Goal: Information Seeking & Learning: Check status

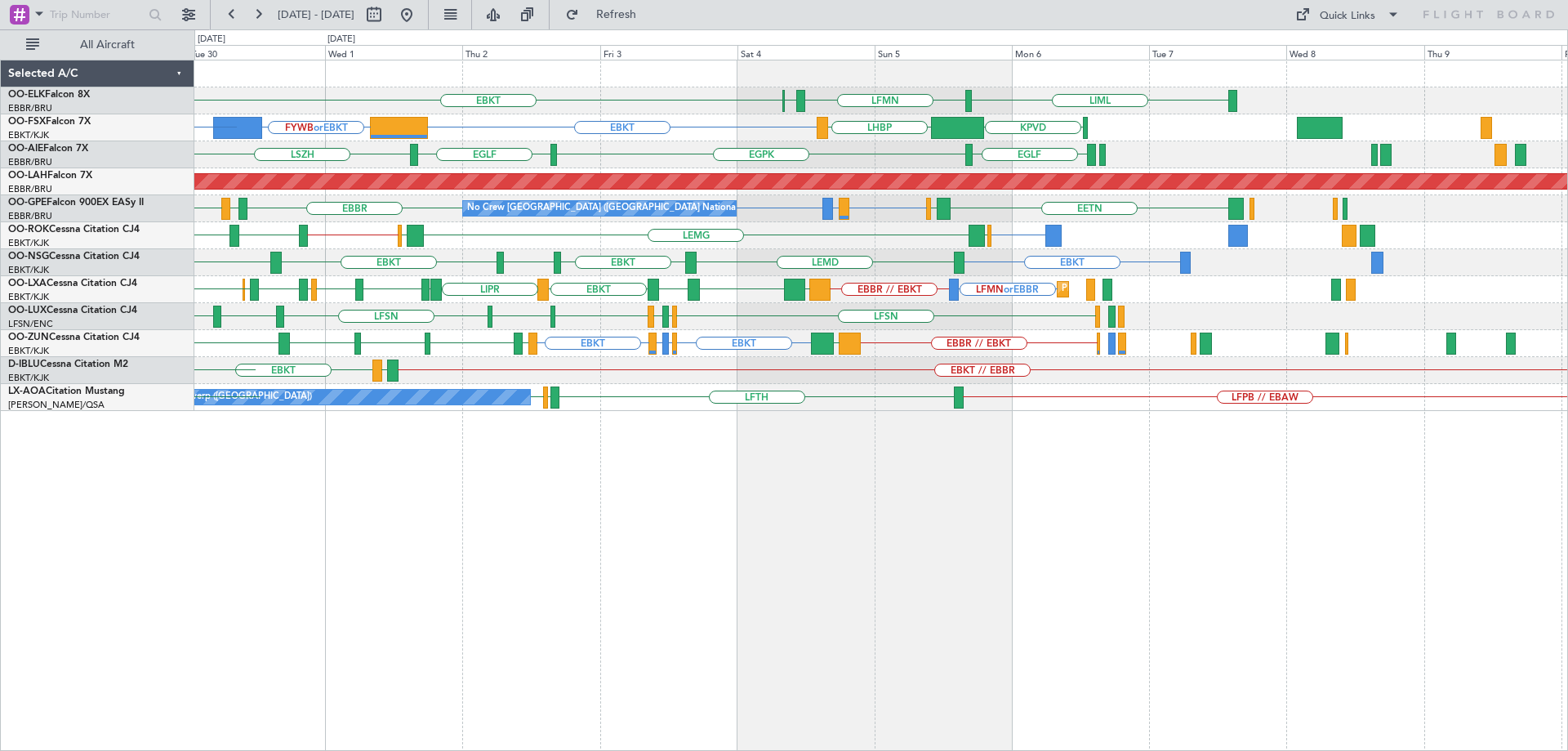
click at [778, 377] on div "LIML LFMN EBBR EBKT Planned Maint Kortrijk-Wevelgem EBKT FYWB or EBKT LCLK or E…" at bounding box center [881, 236] width 1373 height 350
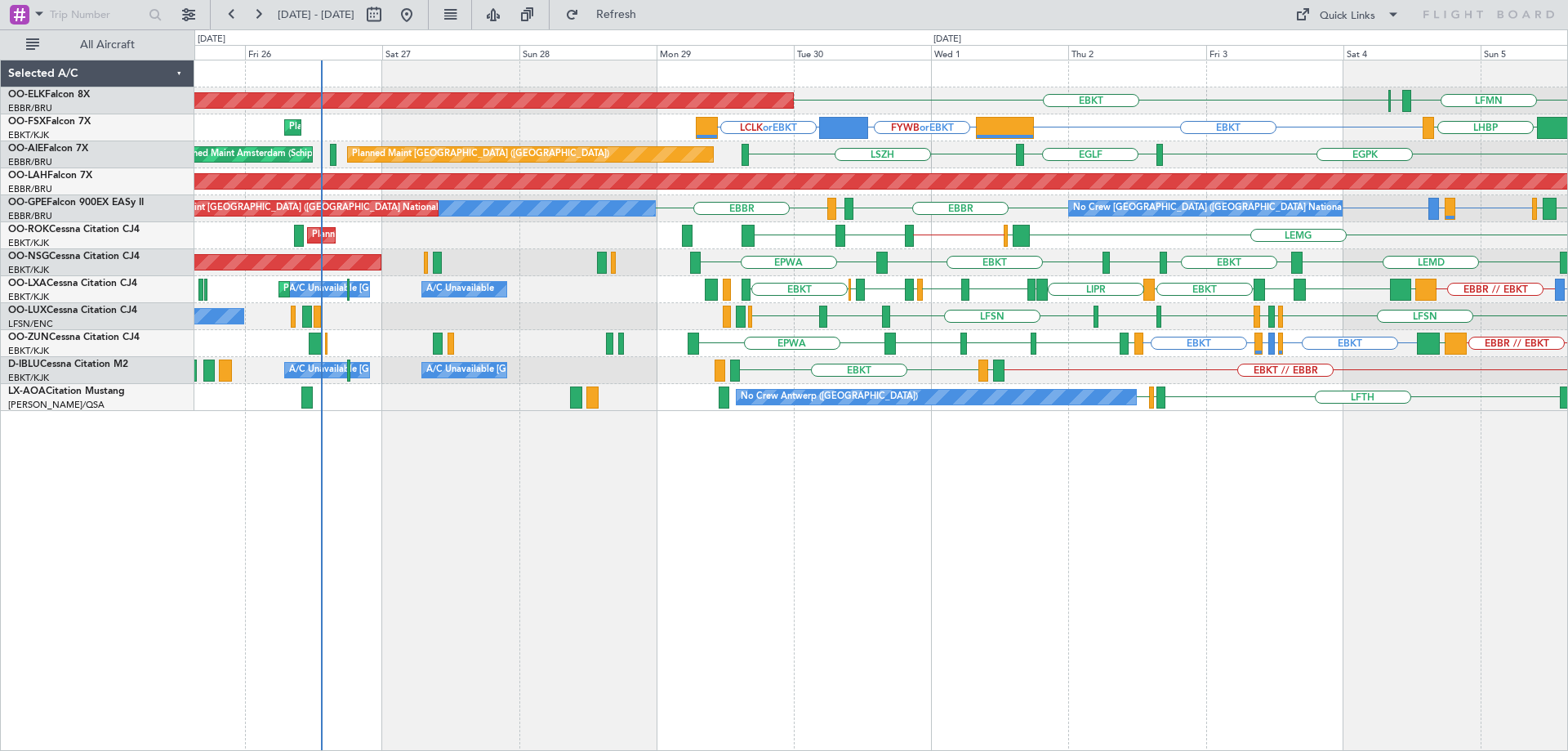
click at [1069, 274] on div "LFMN EBBR EBKT Planned Maint Kortrijk-Wevelgem LIML EBBR EBKT FYWB or EBKT LCLK…" at bounding box center [881, 236] width 1373 height 350
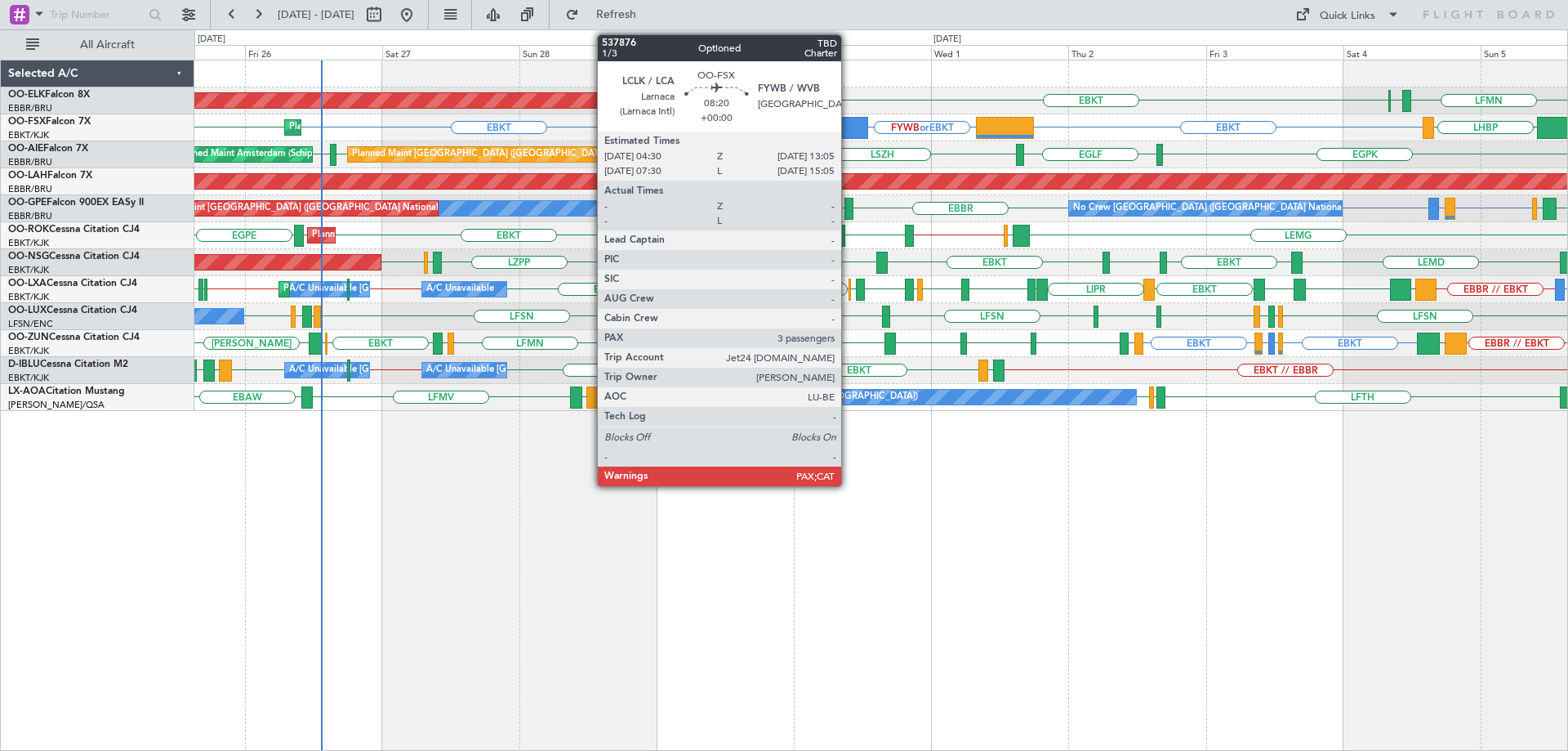
click at [849, 126] on div at bounding box center [844, 127] width 50 height 22
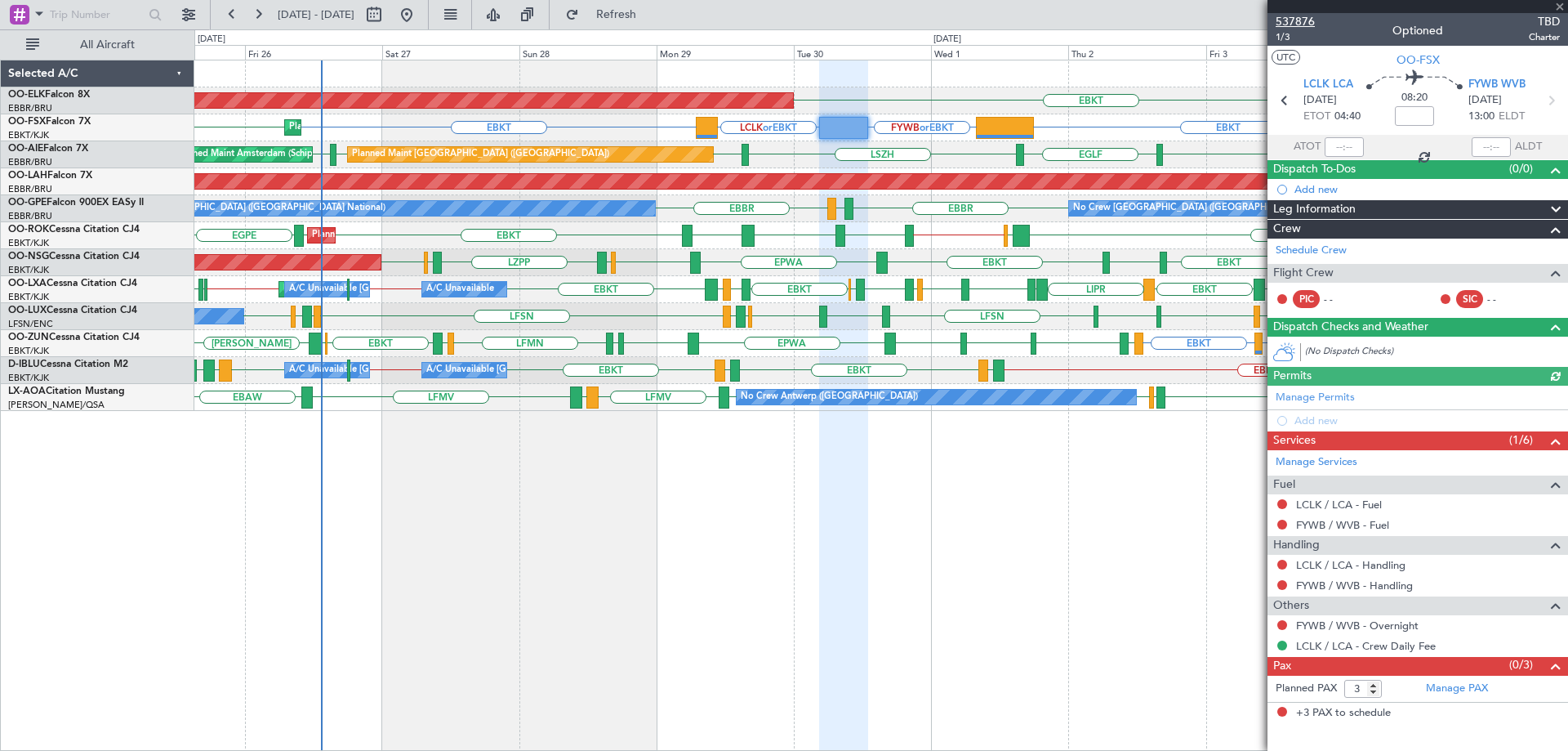
click at [1300, 22] on span "537876" at bounding box center [1295, 22] width 39 height 18
click at [1556, 5] on span at bounding box center [1560, 7] width 17 height 15
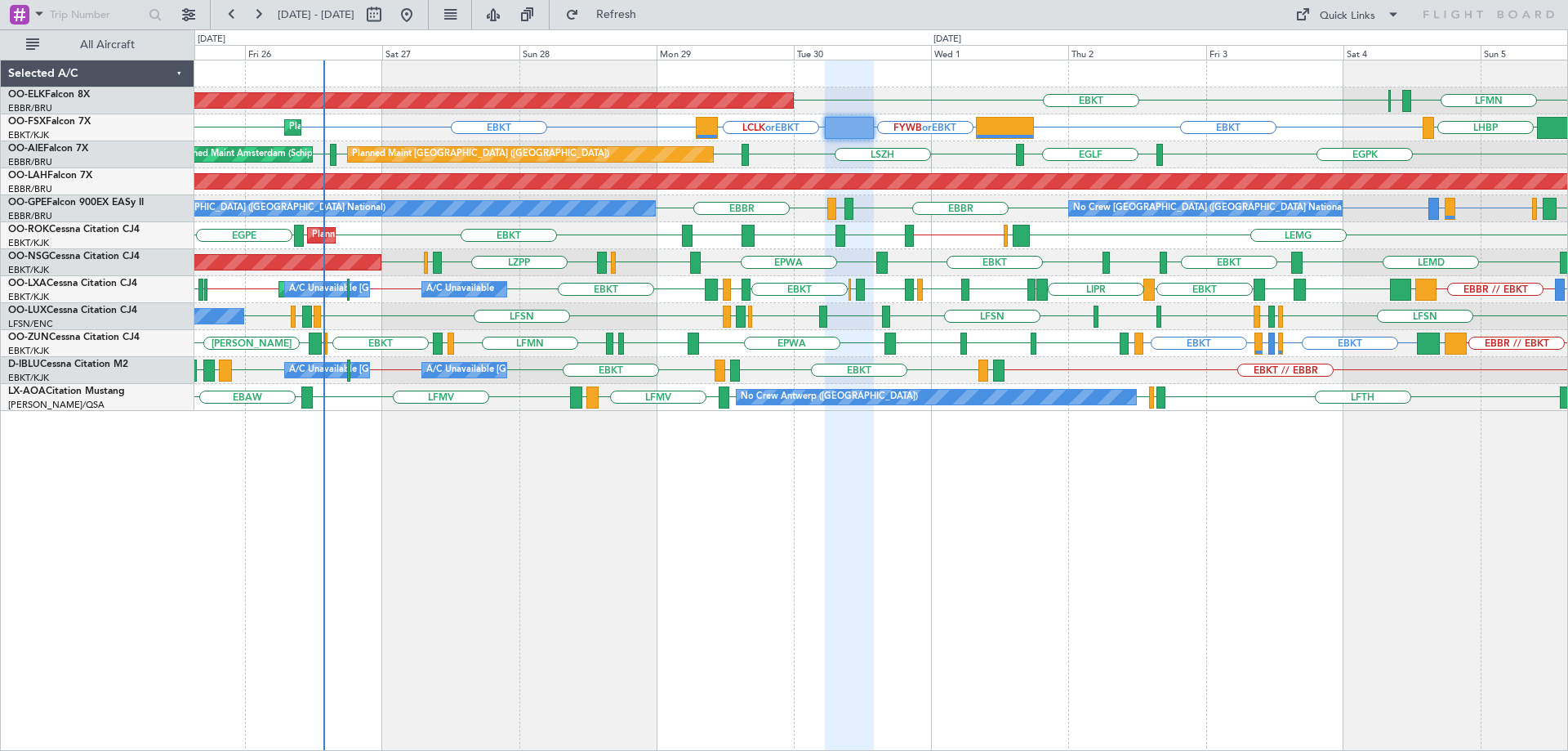
type input "0"
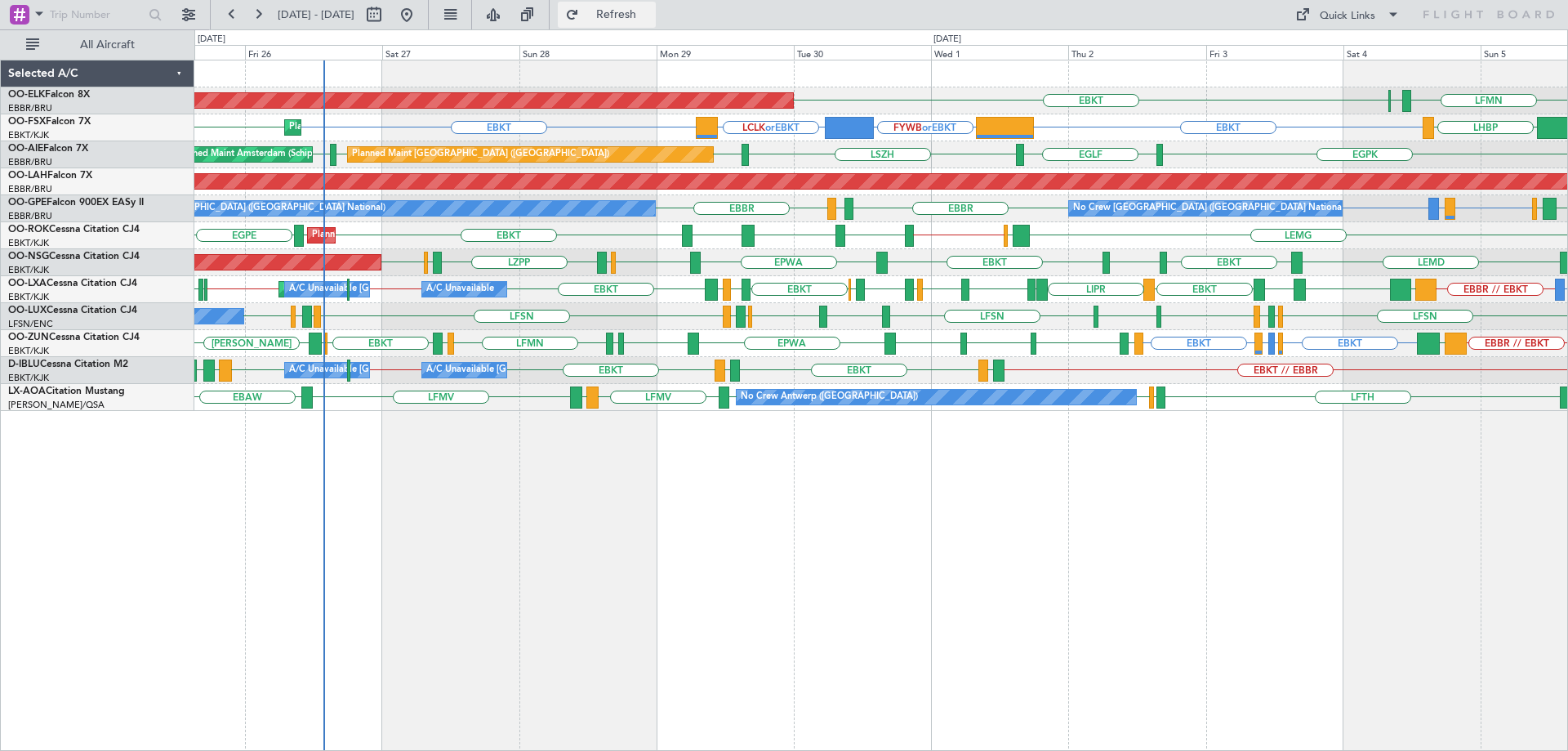
click at [651, 18] on span "Refresh" at bounding box center [617, 15] width 68 height 12
click at [651, 12] on span "Refresh" at bounding box center [617, 15] width 68 height 12
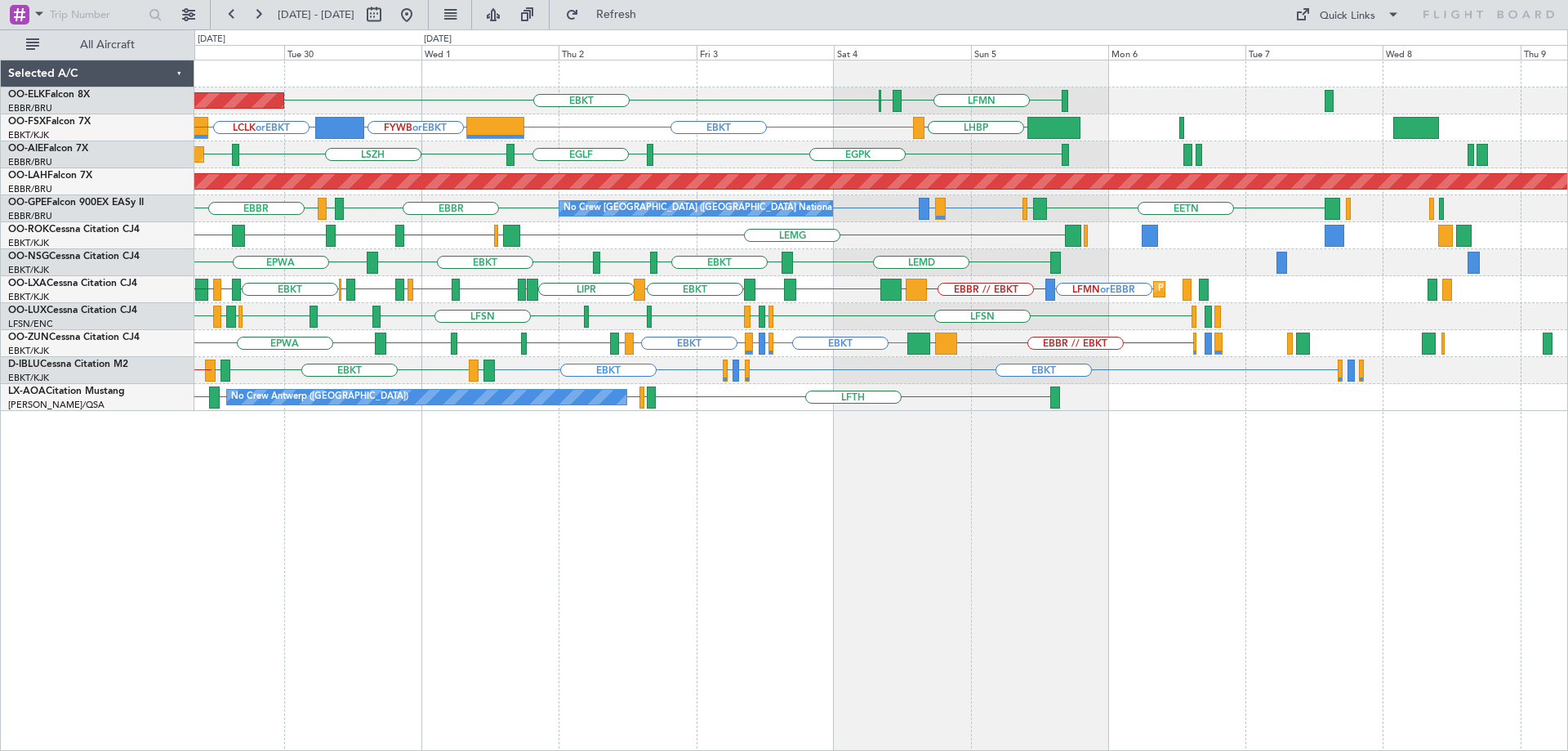
click at [868, 319] on div "EBKT LFMN EBBR Planned Maint Kortrijk-Wevelgem EBKT FYWB or EBKT LCLK or EBKT L…" at bounding box center [881, 236] width 1373 height 350
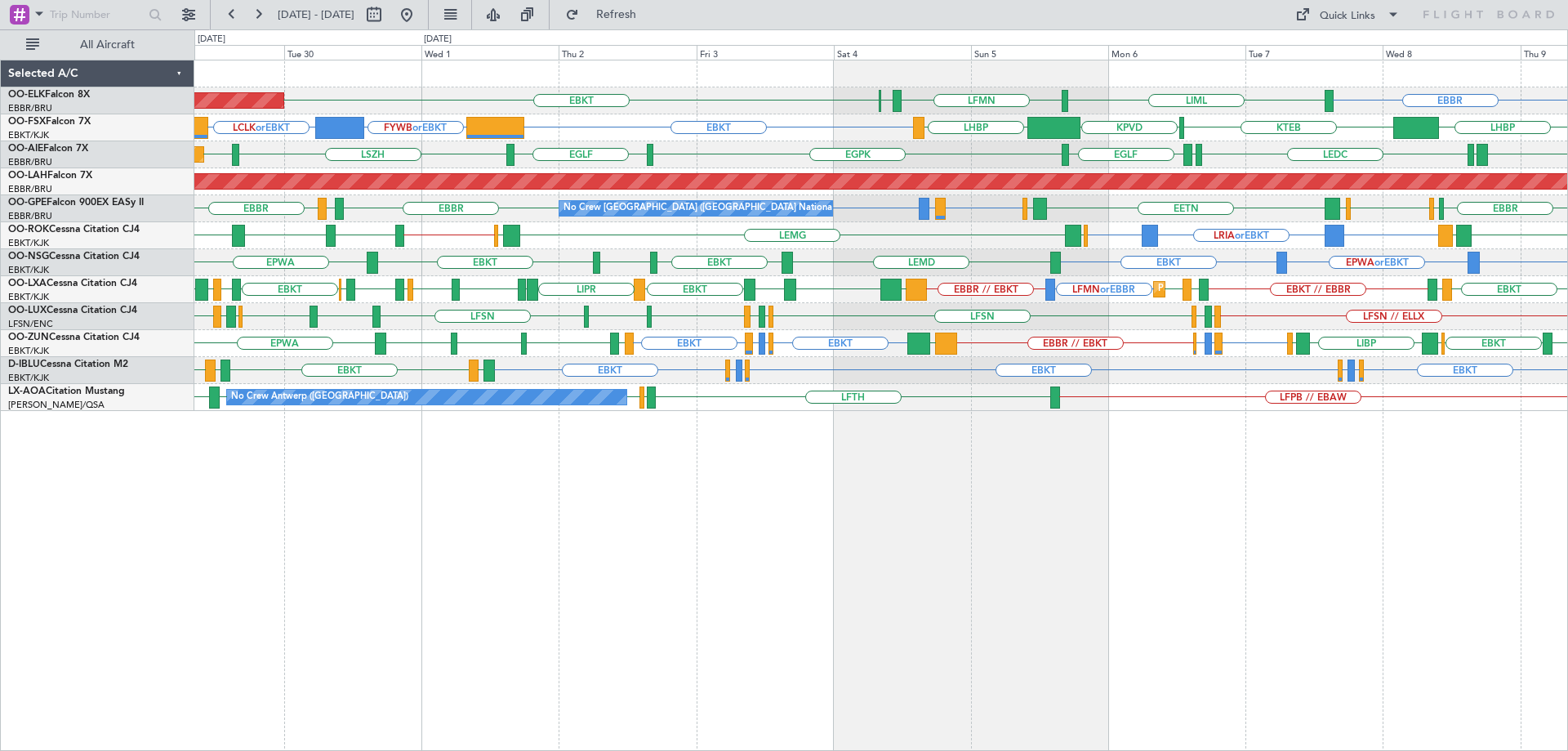
click at [1024, 193] on div "EBBR LIML LFMN EBBR EBKT Planned Maint Kortrijk-Wevelgem EBKT FYWB or EBKT LCLK…" at bounding box center [881, 236] width 1373 height 350
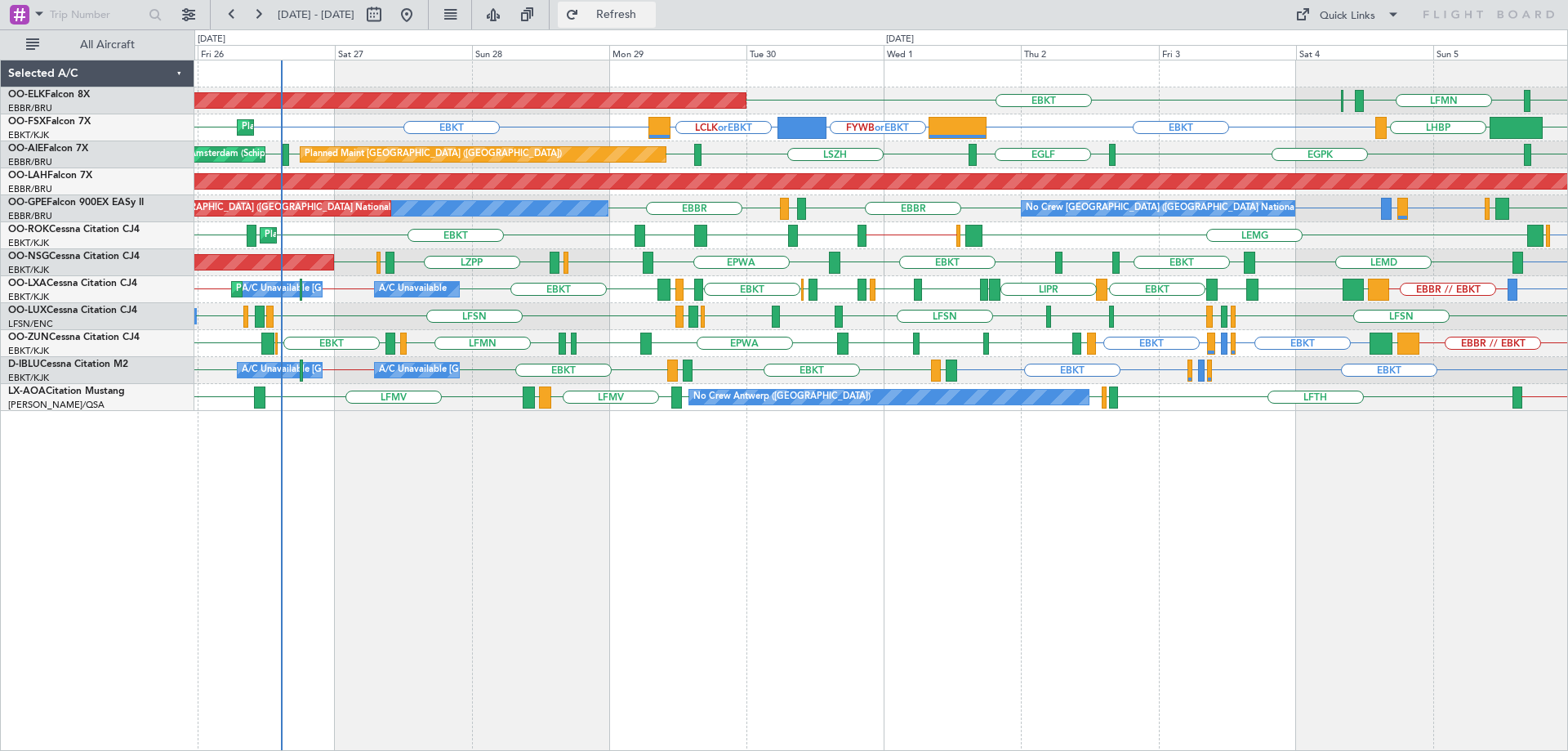
click at [628, 15] on button "Refresh" at bounding box center [607, 15] width 98 height 26
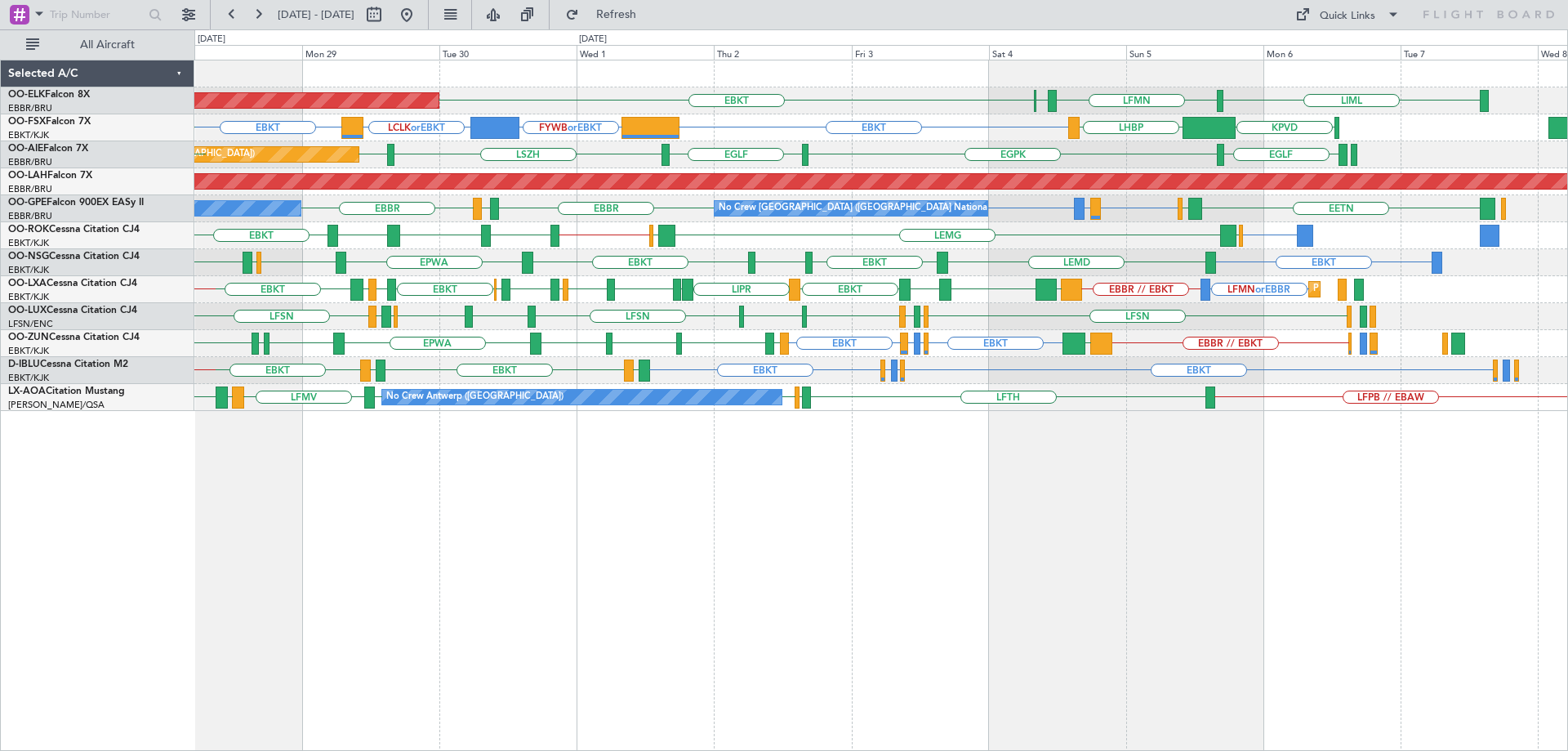
click at [939, 304] on div "EBKT LIML LFMN EBBR Planned Maint Kortrijk-Wevelgem EBKT FYWB or EBKT LCLK or E…" at bounding box center [881, 236] width 1373 height 350
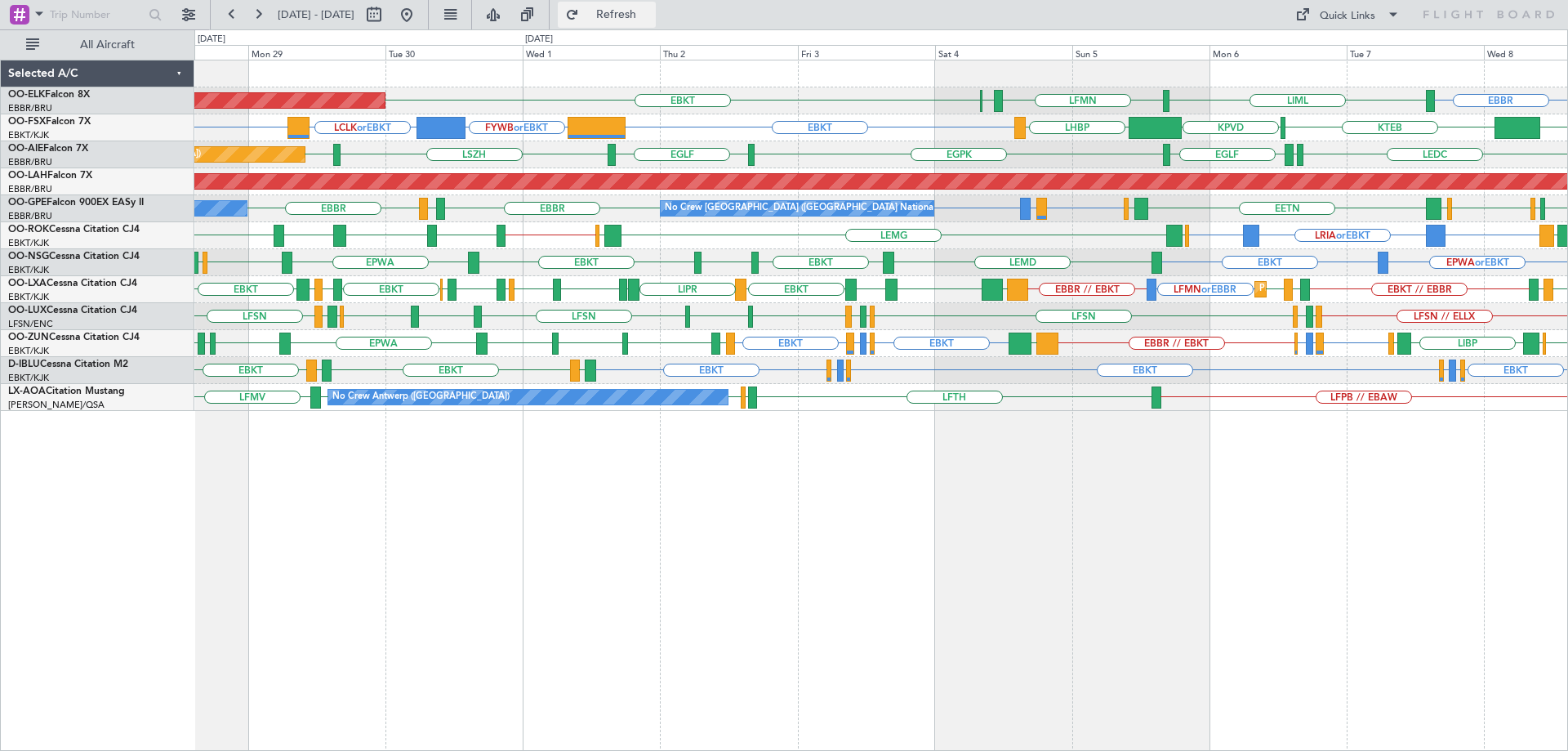
click at [651, 10] on span "Refresh" at bounding box center [617, 15] width 68 height 12
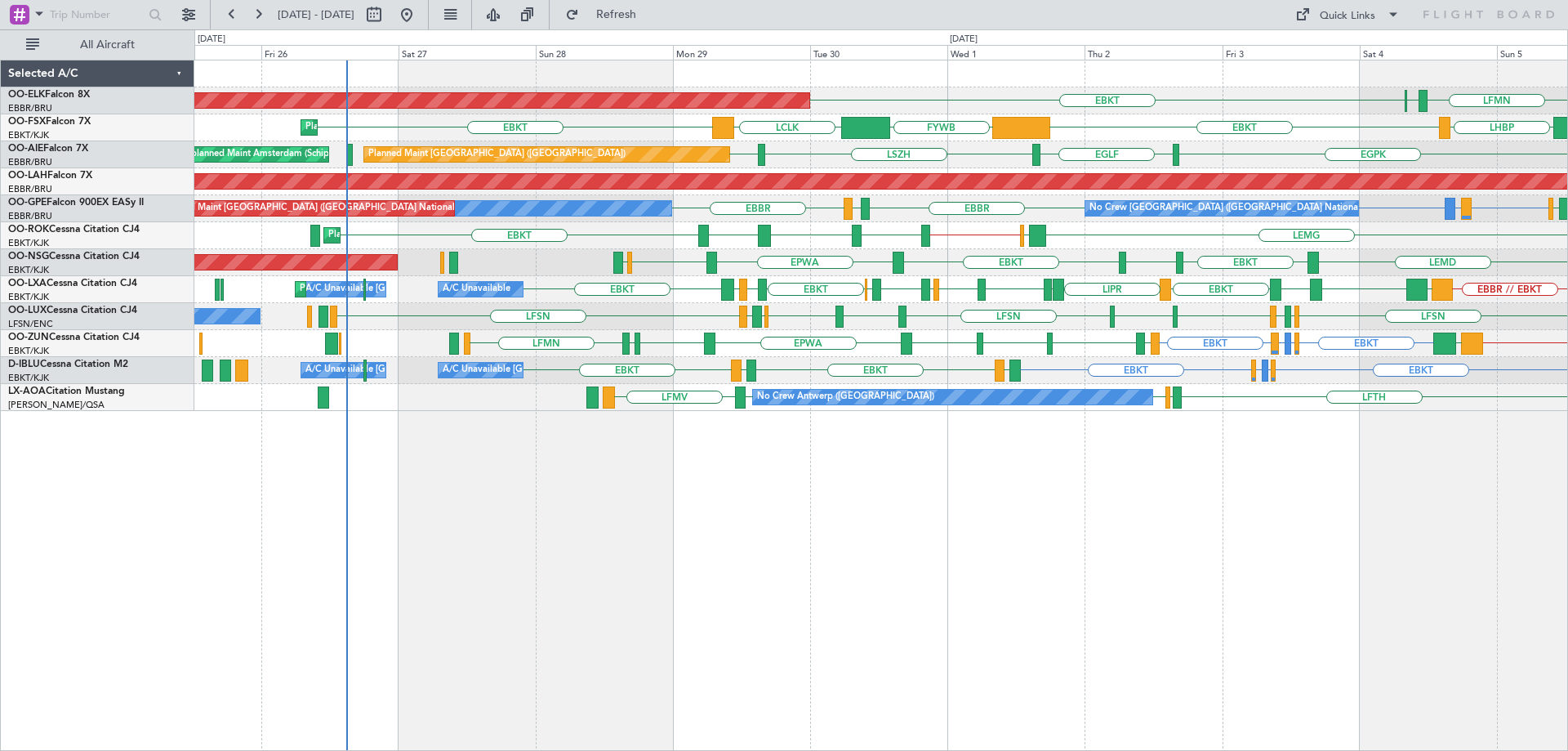
click at [952, 301] on div "EBBR // EBKT EBKT LGMK EBKT ESSB EBKT LIPR EBKT EGNV LFPB EBBR LIME EBBR EBKT L…" at bounding box center [881, 289] width 1373 height 27
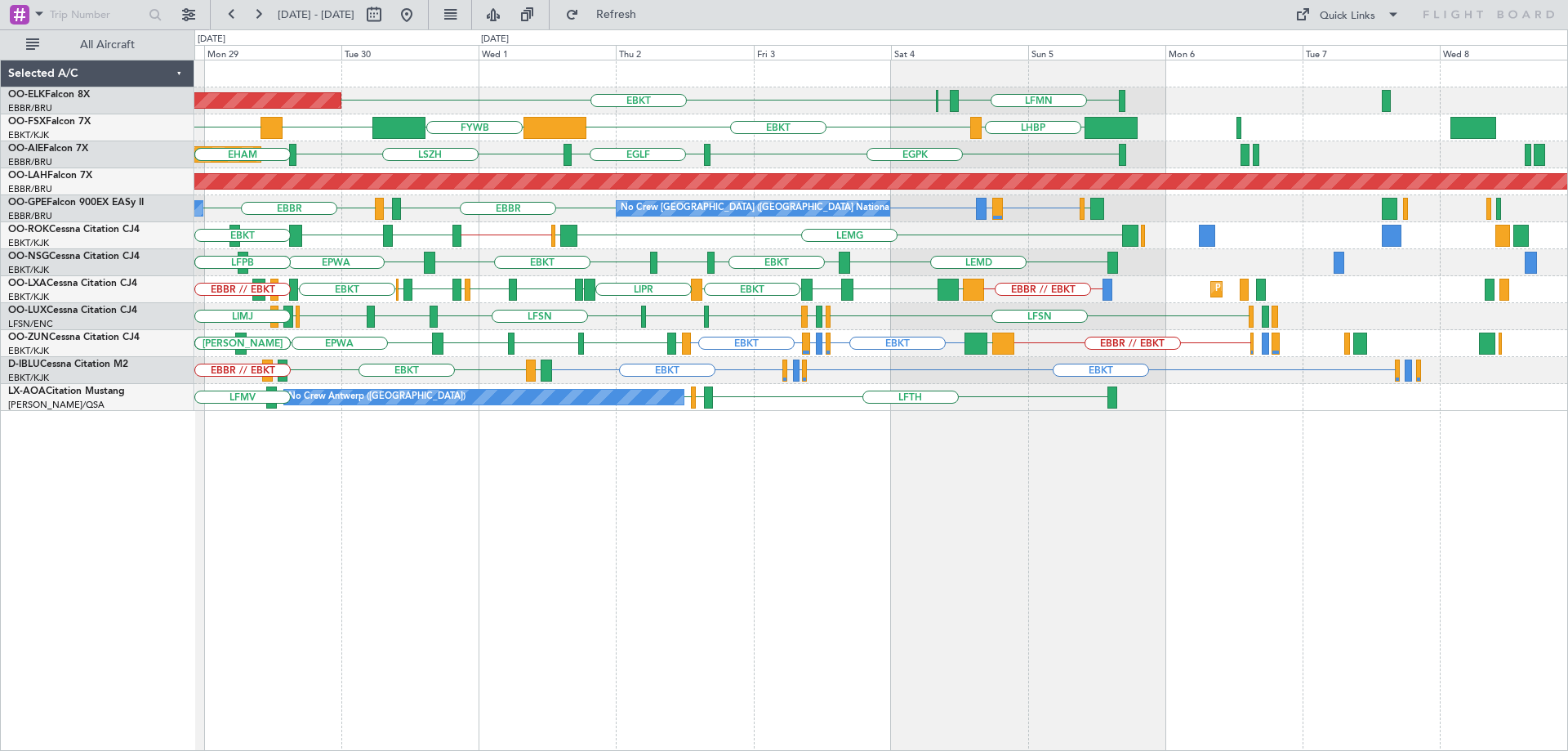
click at [812, 327] on div "Planned Maint Kortrijk-Wevelgem EBKT LFMN EBBR EBKT EBKT FYWB LCLK LHBP Planned…" at bounding box center [881, 236] width 1373 height 350
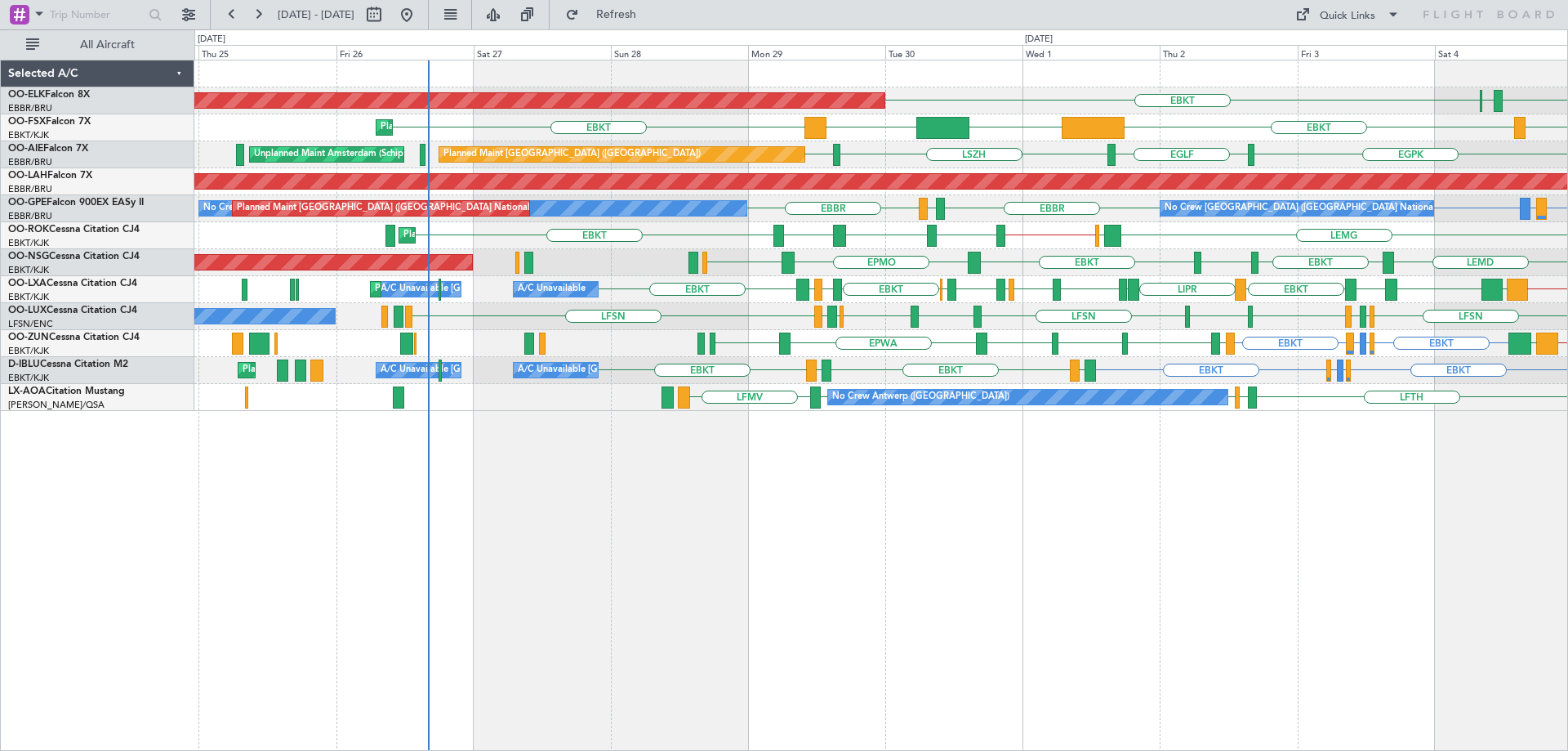
click at [1057, 366] on div "EBKT LFMN EBBR Planned Maint Kortrijk-Wevelgem LIML EBKT EBKT FYWB LCLK LHBP Pl…" at bounding box center [881, 236] width 1373 height 350
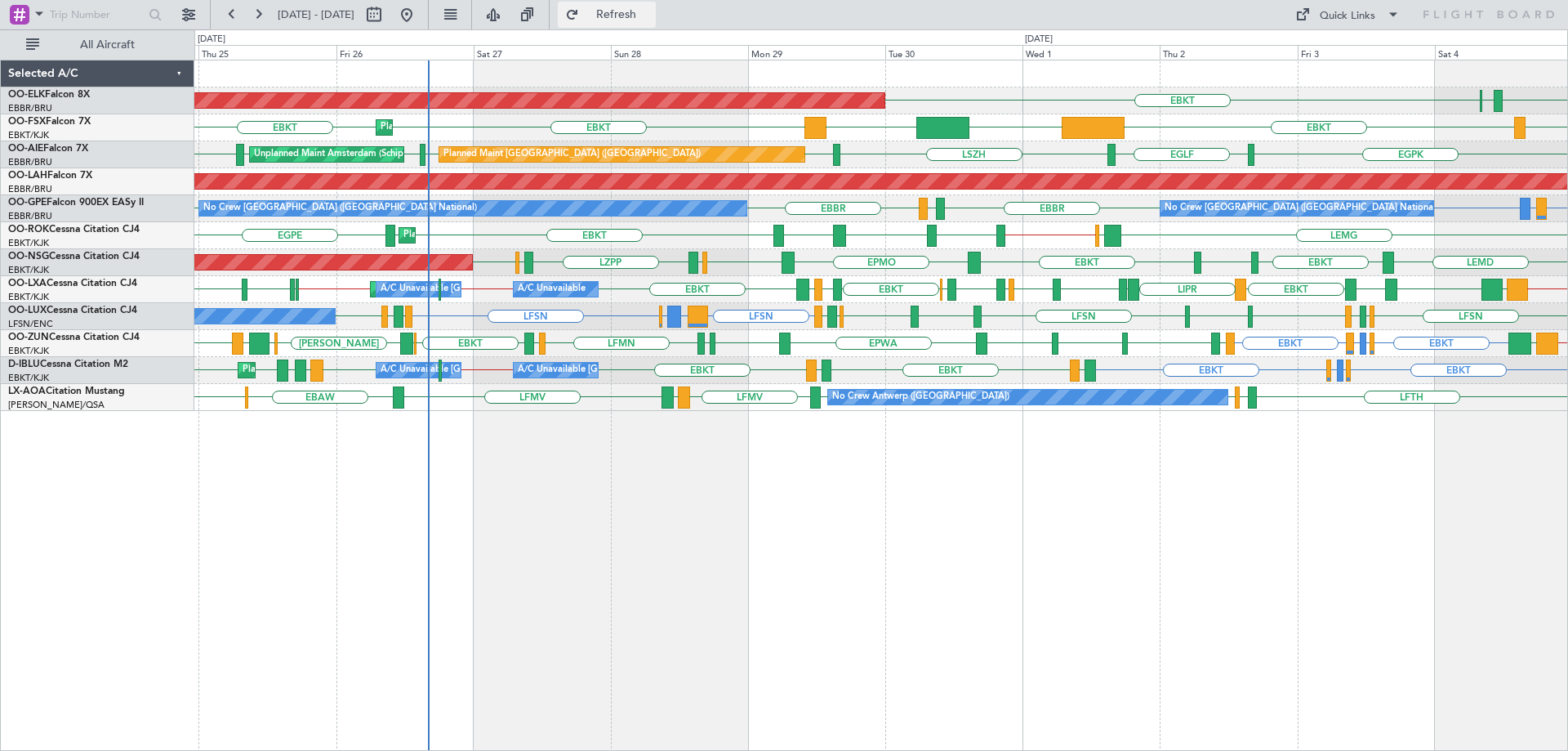
click at [643, 11] on span "Refresh" at bounding box center [617, 15] width 68 height 12
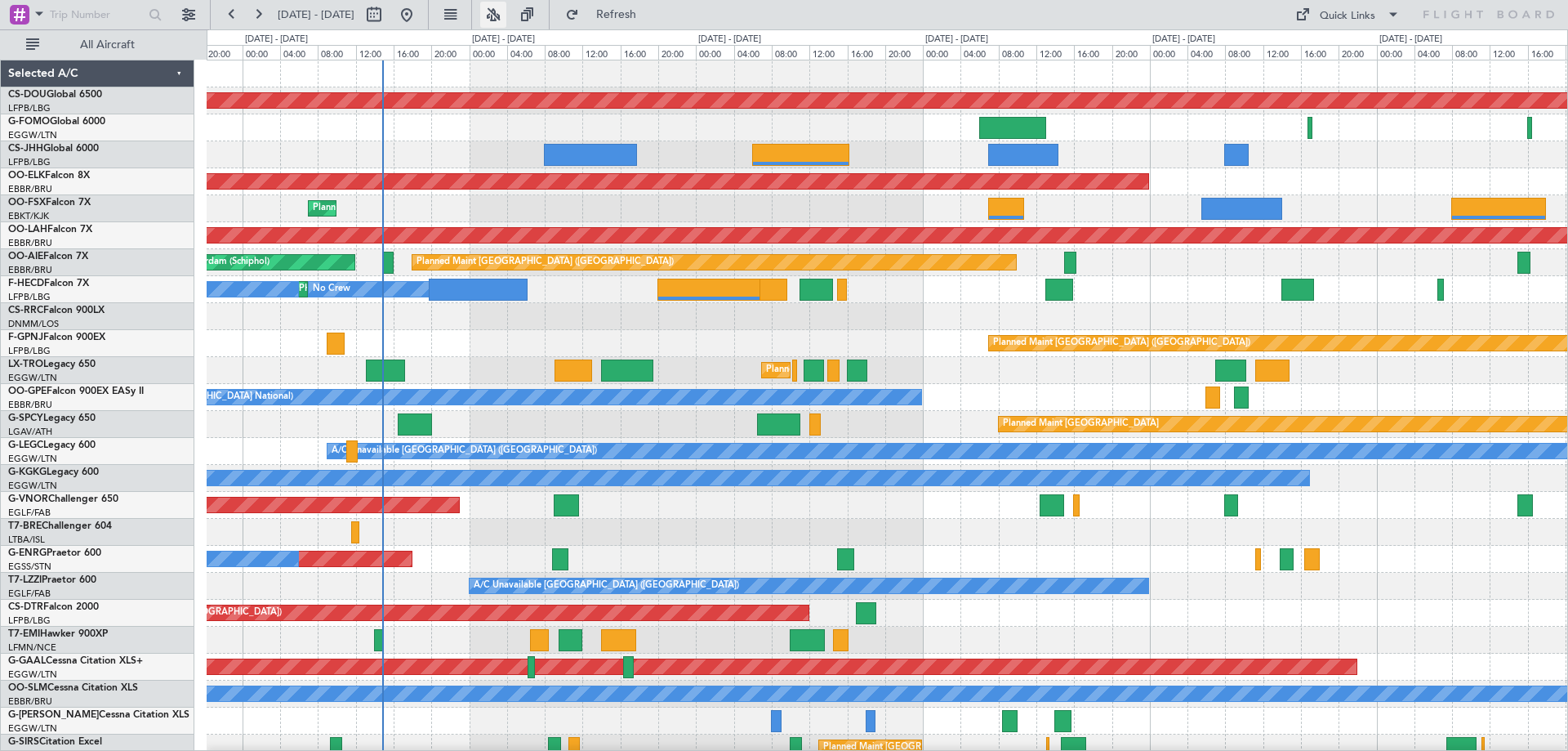
click at [506, 8] on button at bounding box center [493, 15] width 26 height 26
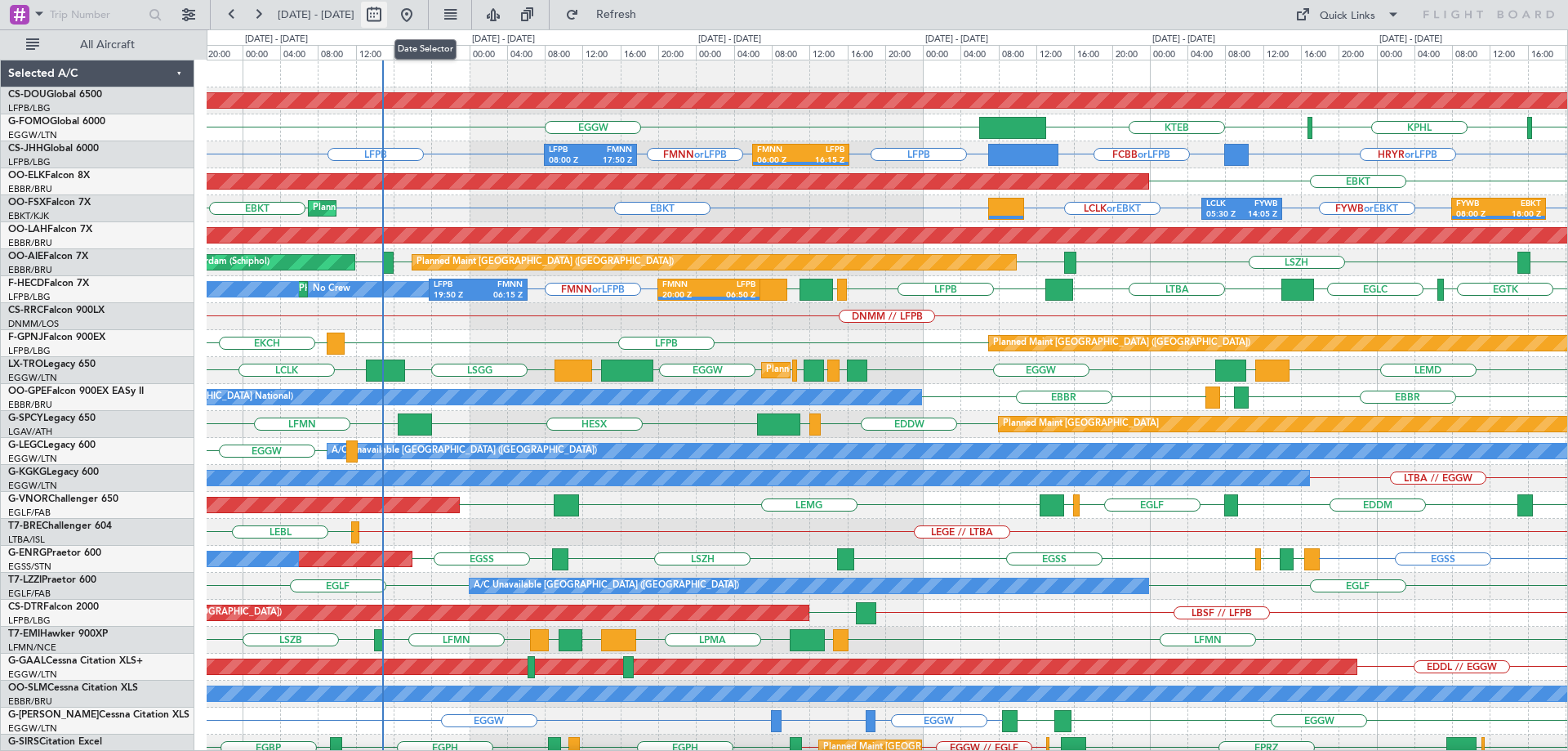
click at [387, 6] on button at bounding box center [373, 15] width 26 height 26
select select "9"
select select "2025"
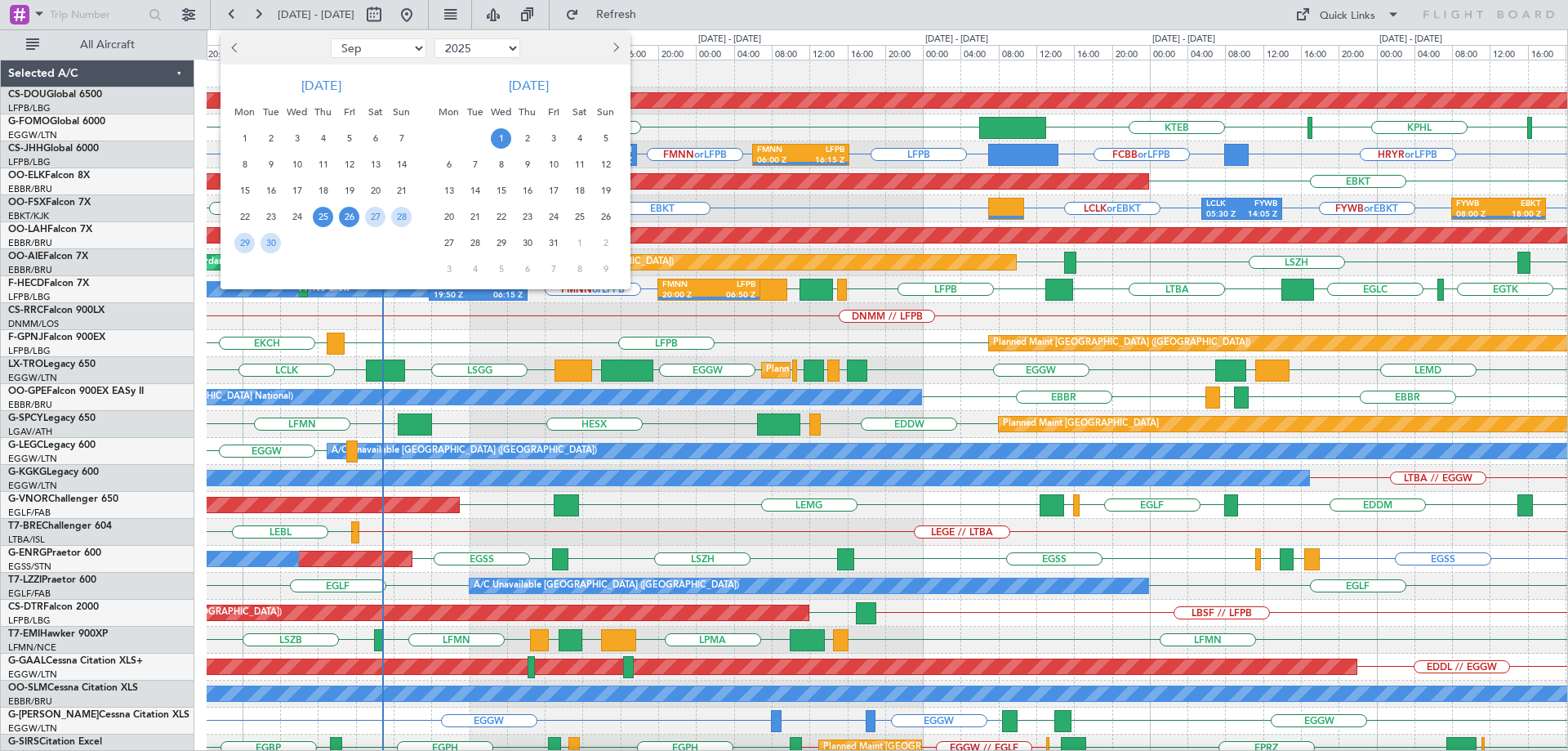
click at [342, 214] on span "26" at bounding box center [349, 216] width 21 height 21
click at [549, 163] on span "10" at bounding box center [553, 164] width 21 height 21
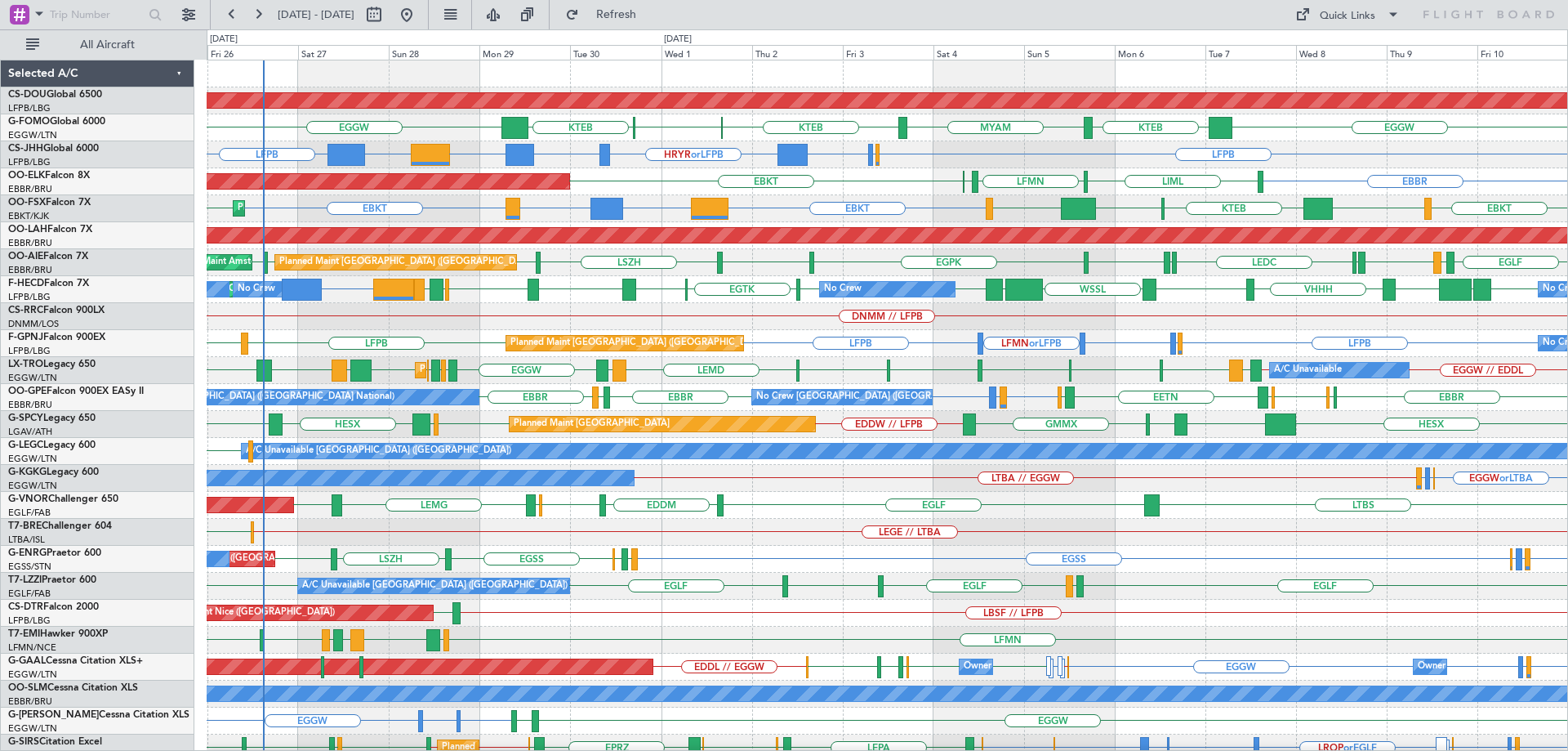
click at [648, 143] on div "Planned Maint London (Biggin Hill) EGGW KTEB KPHL KTEB EGGW KTEB MYAM Planned M…" at bounding box center [887, 532] width 1361 height 944
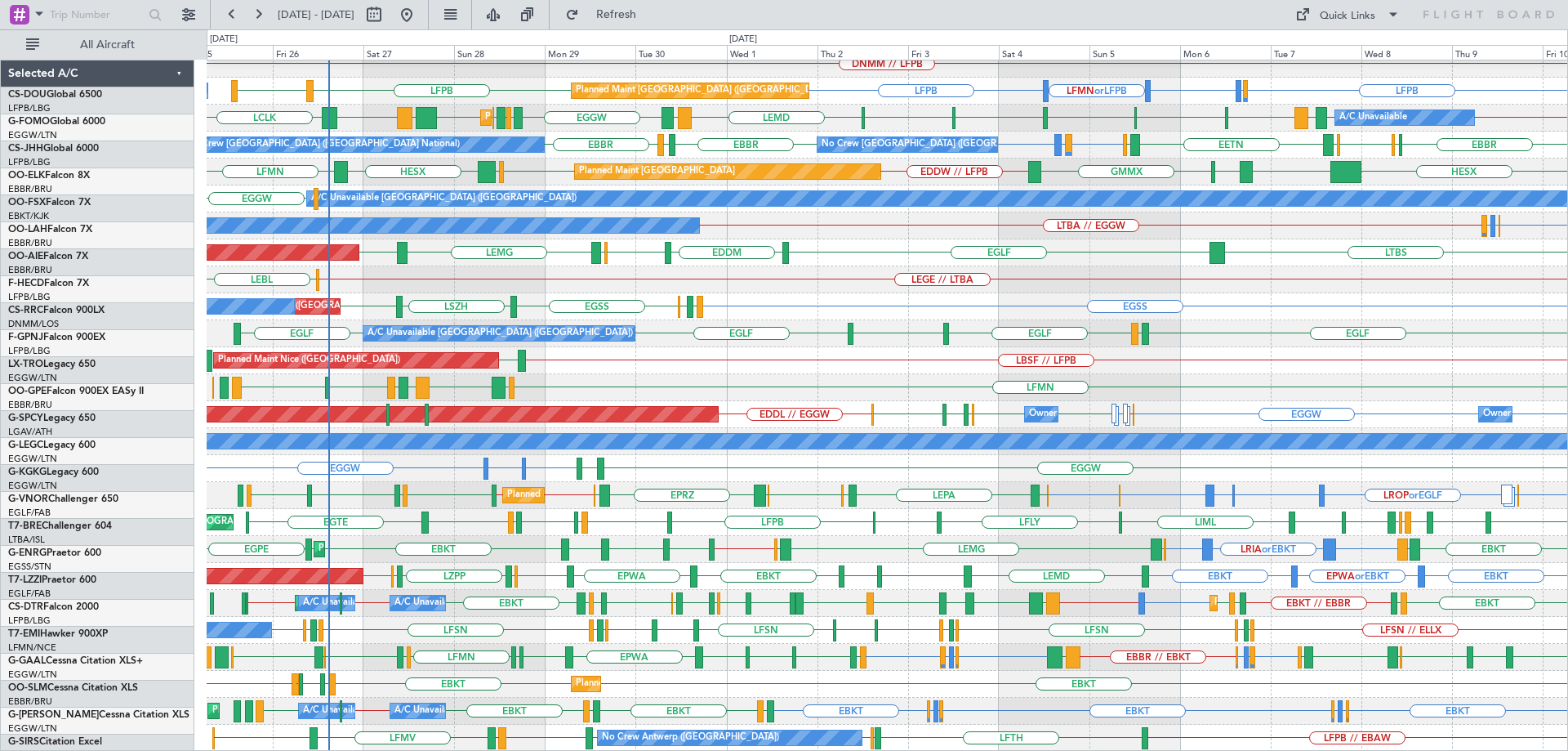
scroll to position [252, 0]
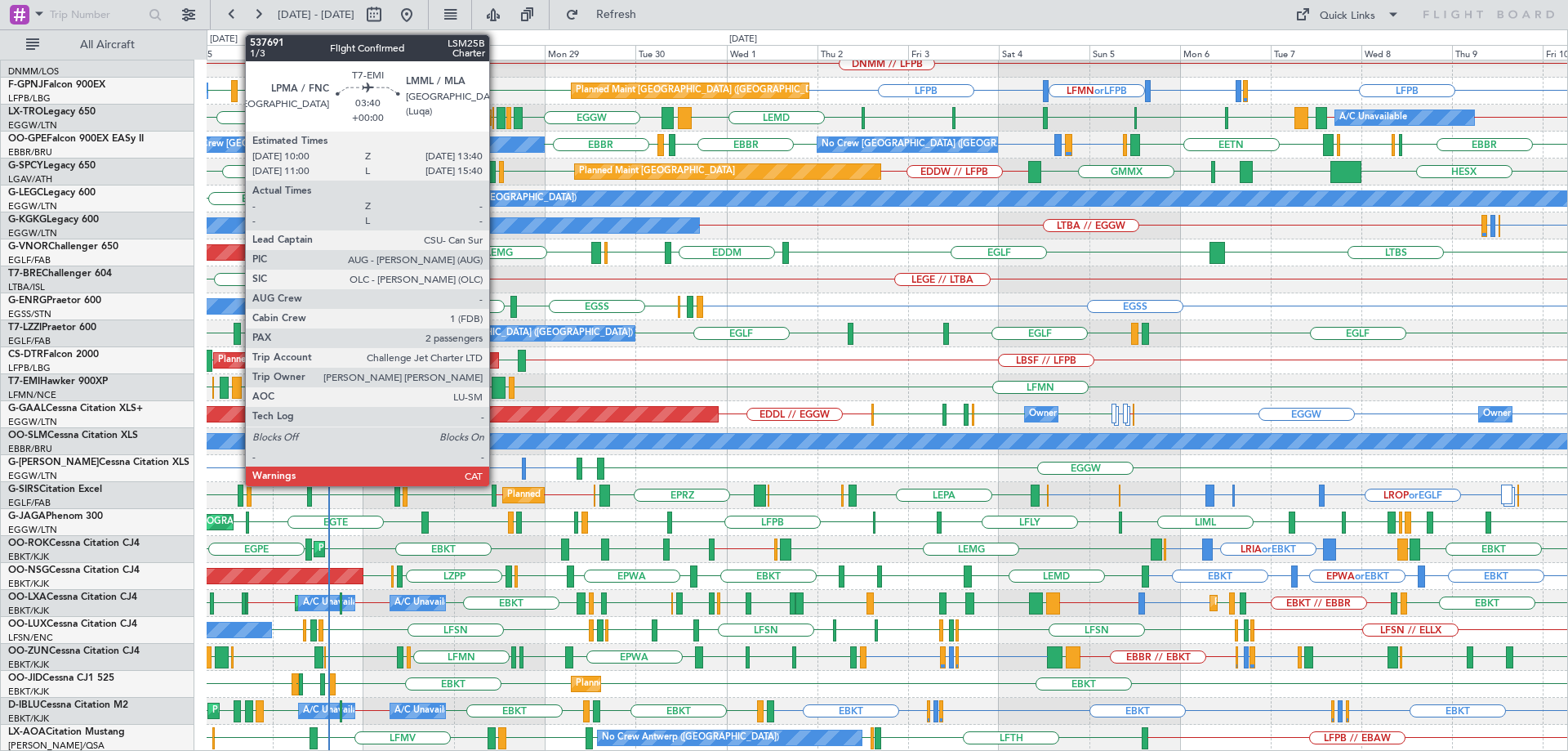
click at [497, 385] on div at bounding box center [499, 387] width 14 height 22
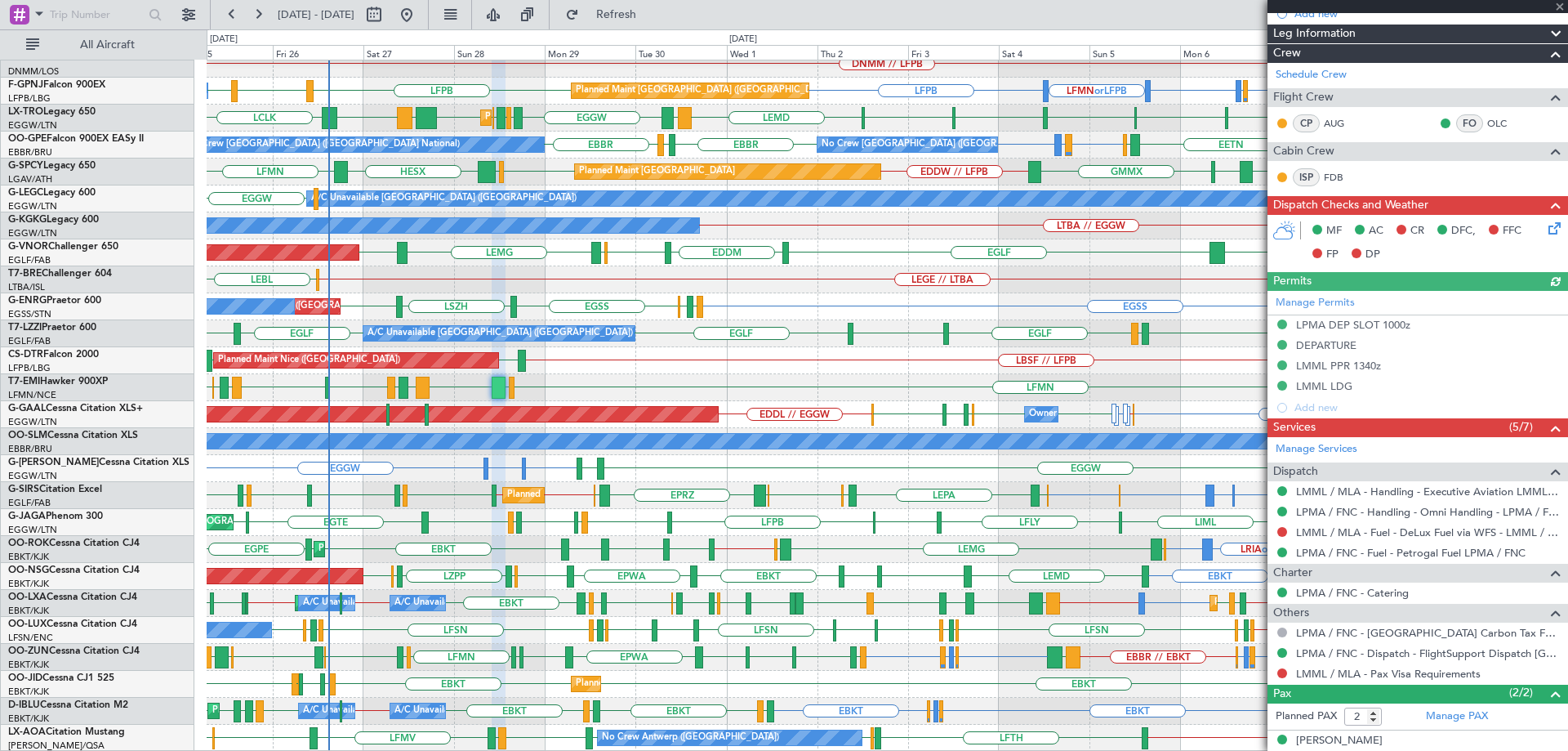
scroll to position [269, 0]
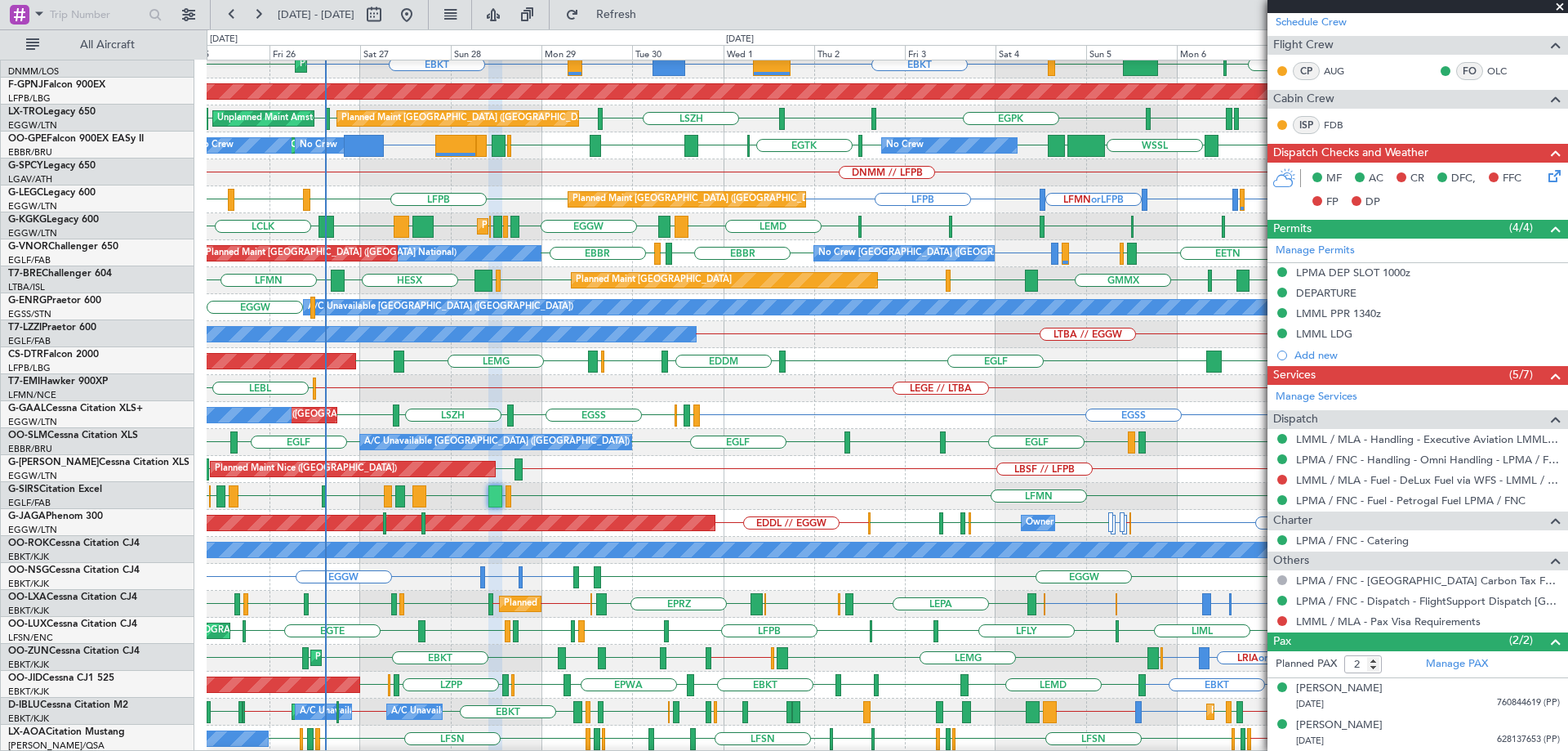
click at [491, 381] on div "LEGE // LTBA LEBL" at bounding box center [887, 389] width 1361 height 27
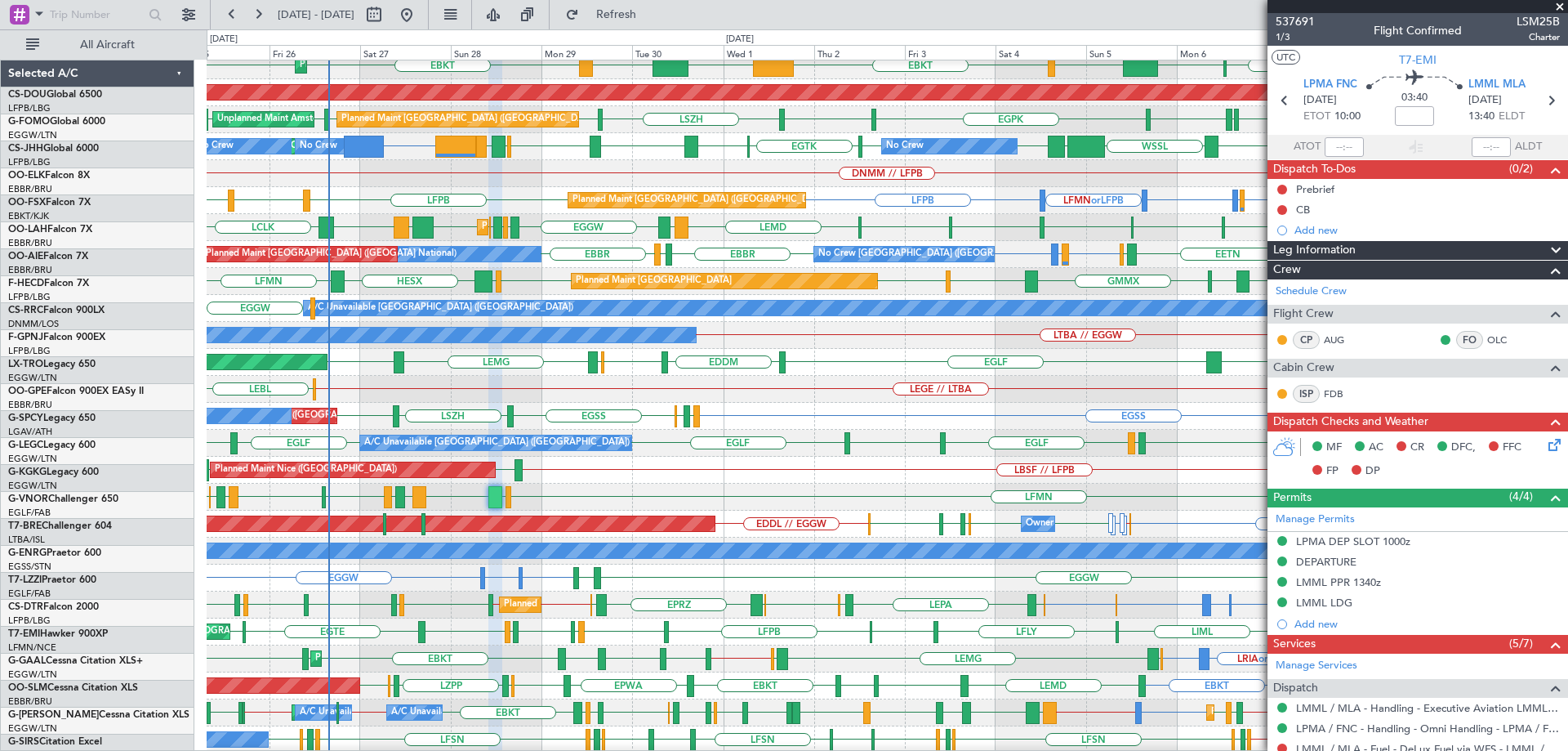
scroll to position [269, 0]
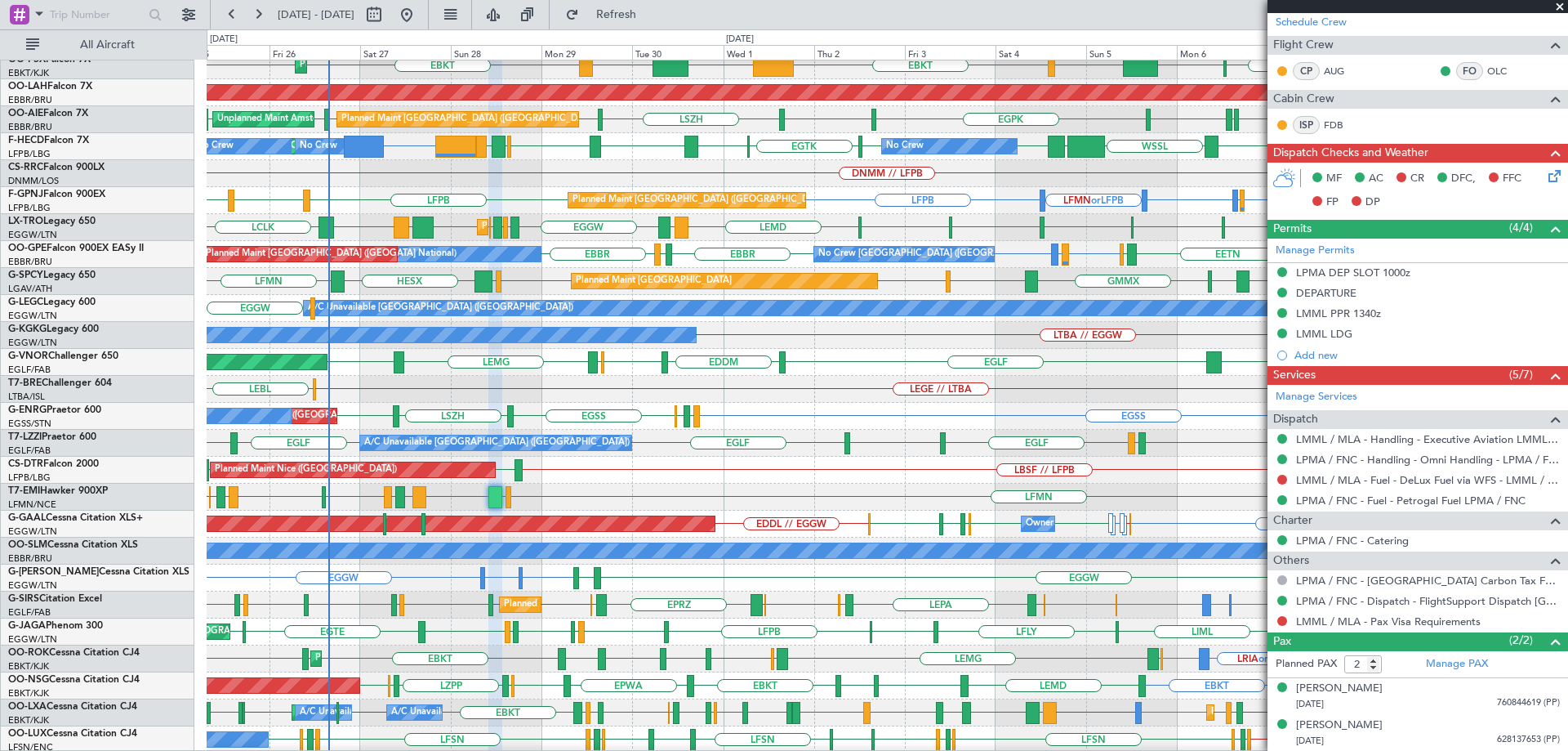
click at [1556, 5] on span at bounding box center [1560, 7] width 17 height 15
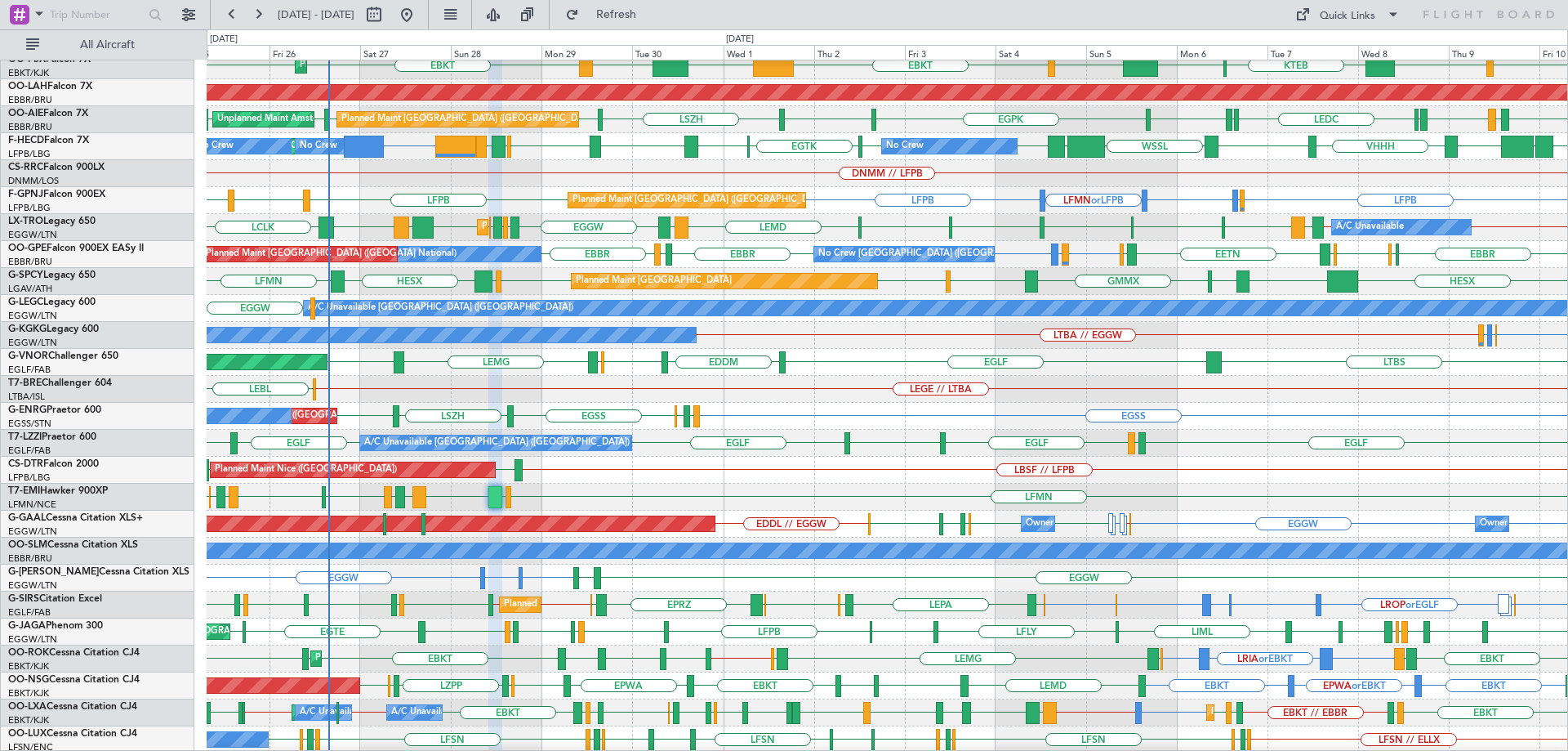
type input "0"
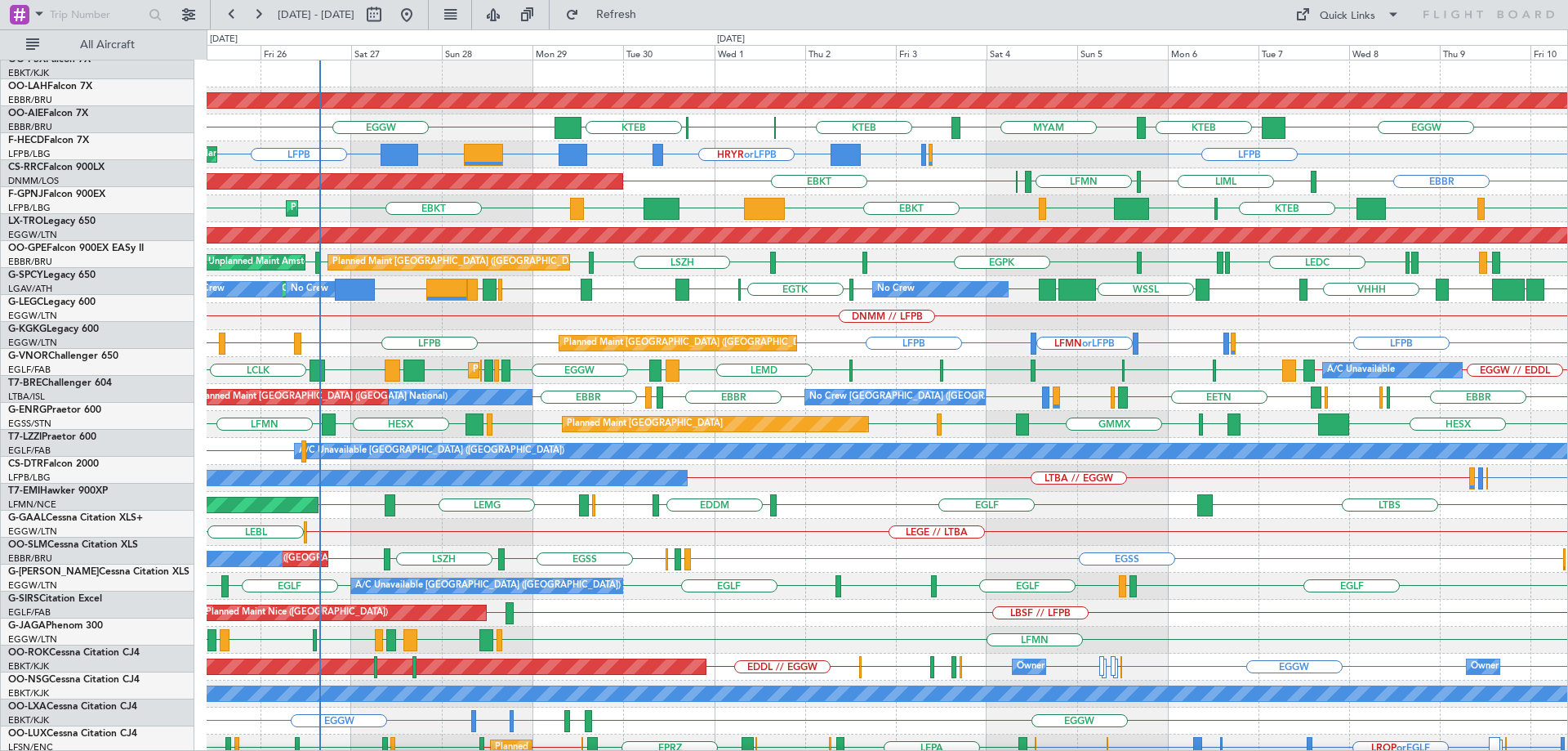
scroll to position [0, 0]
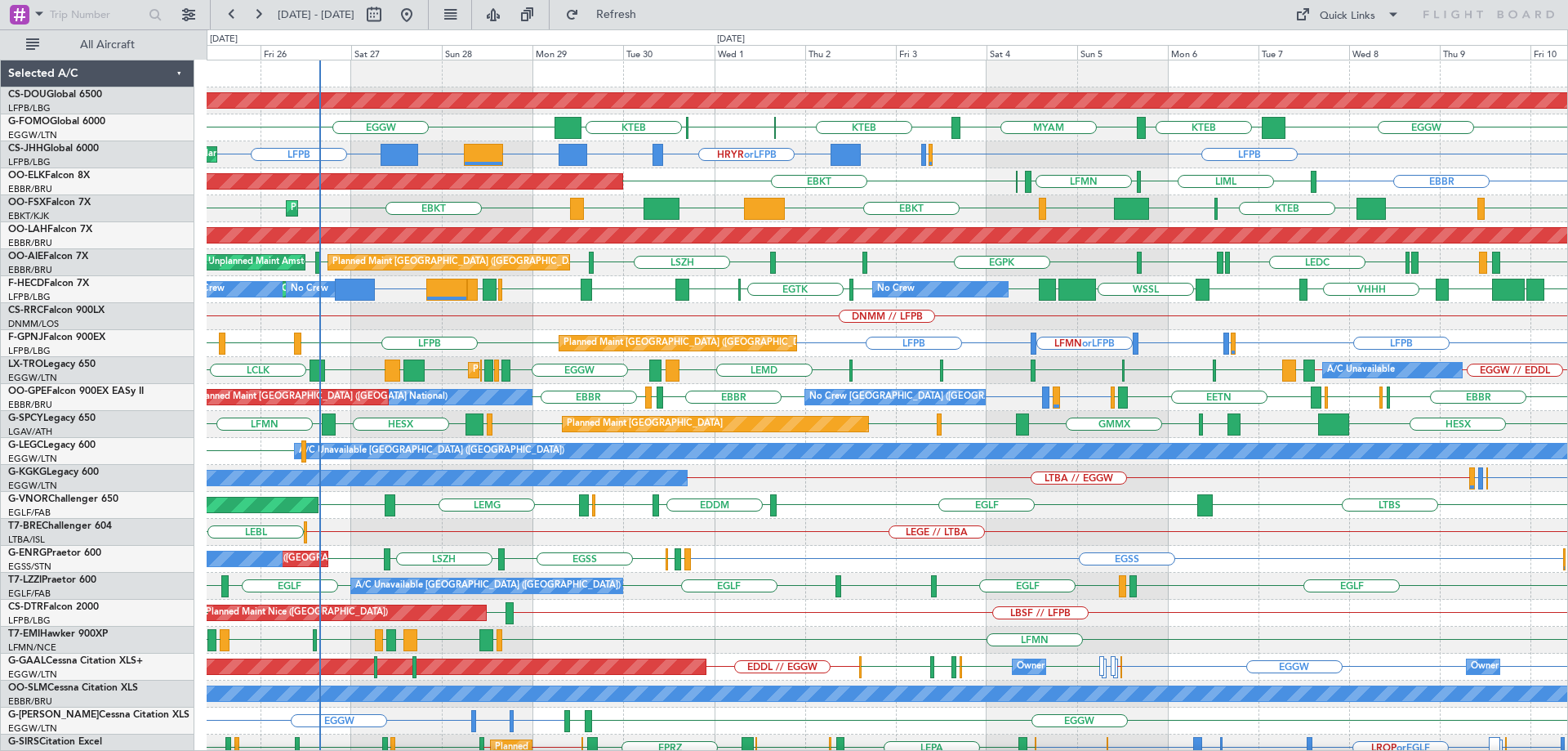
click at [911, 480] on div "Planned Maint London (Biggin Hill) EGGW KTEB MYAM KTEB KPHL KTEB EGGW Planned M…" at bounding box center [887, 532] width 1361 height 944
click at [619, 12] on button "Refresh" at bounding box center [607, 15] width 98 height 26
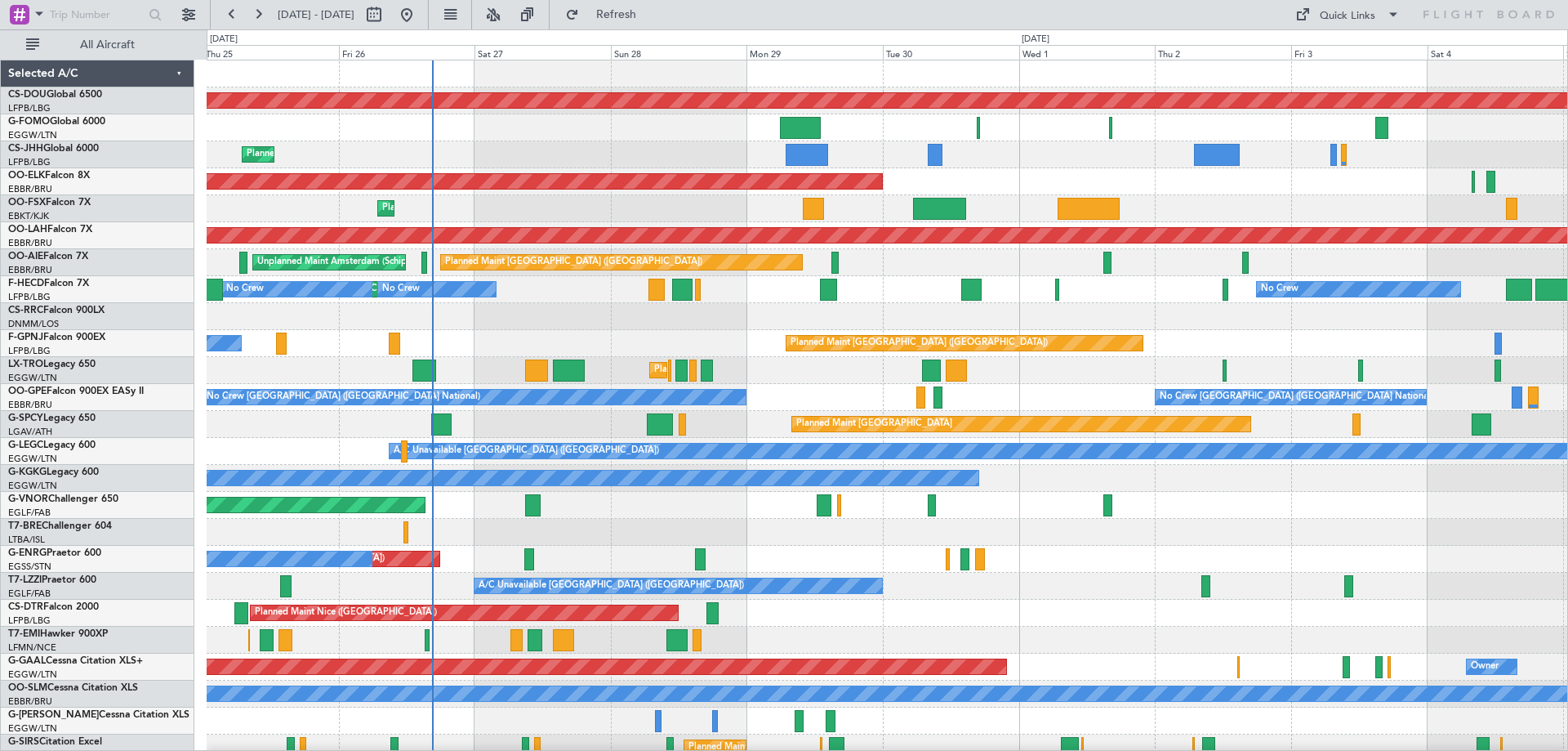
click at [672, 345] on div "Planned Maint London ([GEOGRAPHIC_DATA]) Planned Maint [GEOGRAPHIC_DATA] ([GEOG…" at bounding box center [887, 532] width 1361 height 944
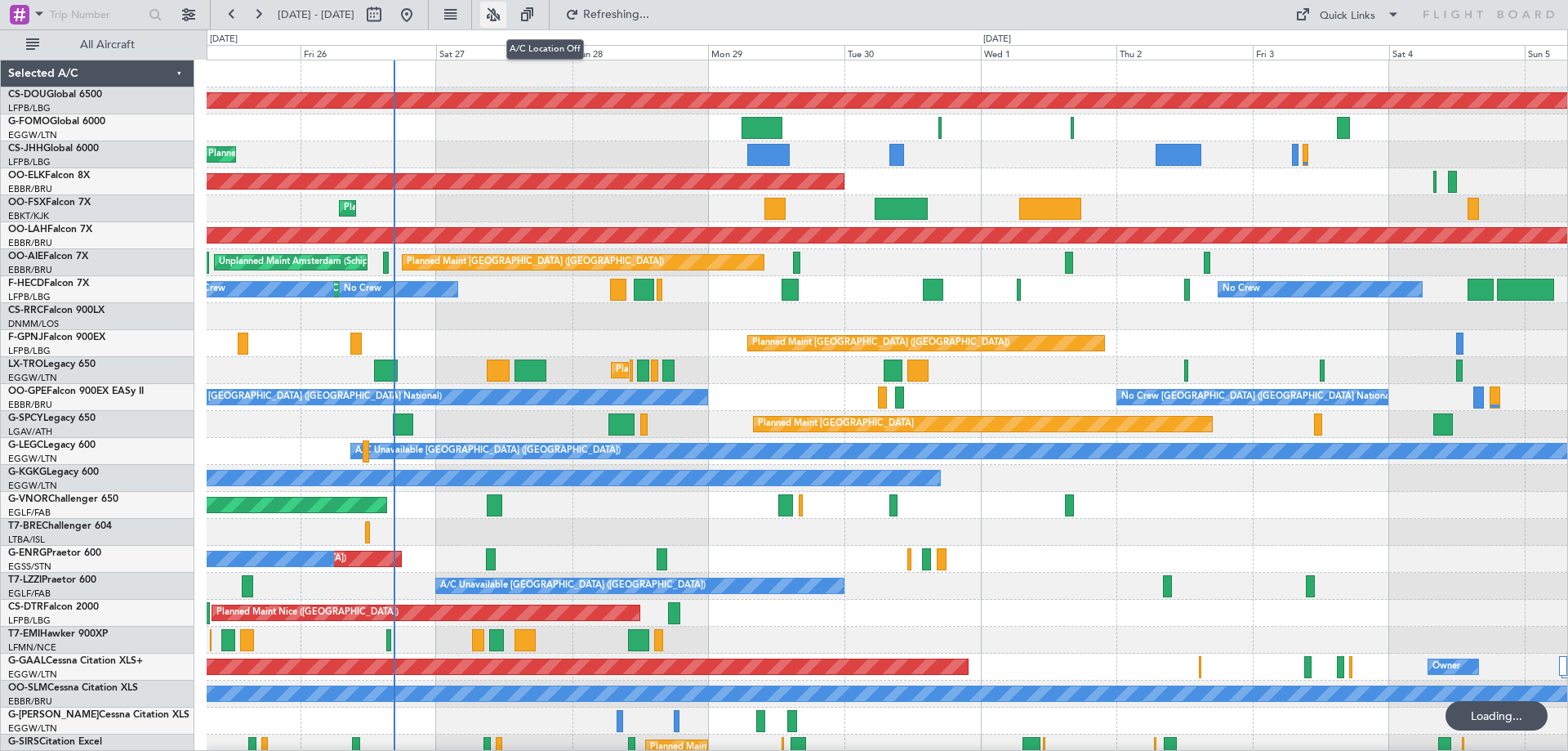
click at [506, 13] on button at bounding box center [493, 15] width 26 height 26
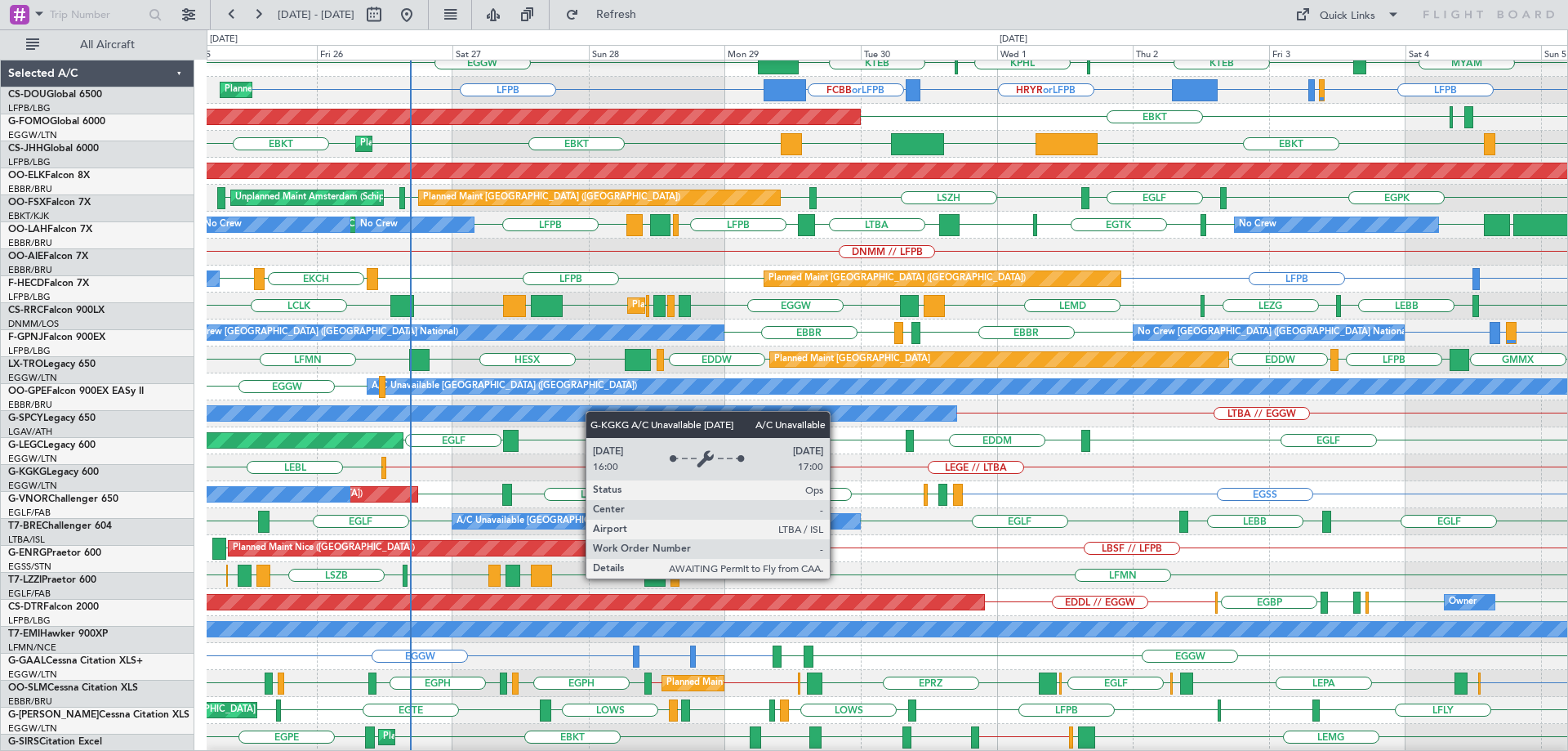
scroll to position [65, 0]
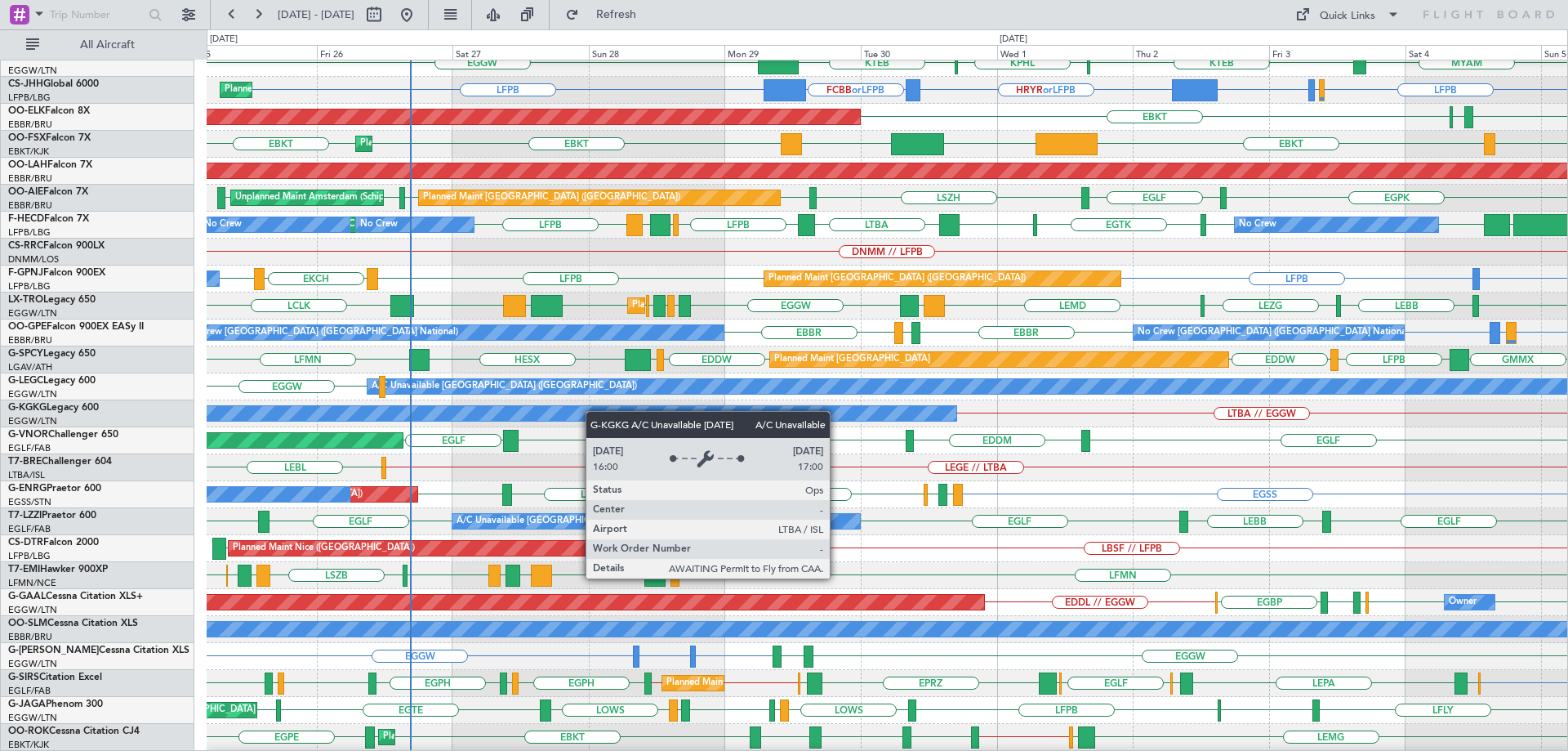
click at [594, 411] on div "A/C Unavailable [GEOGRAPHIC_DATA] (Ataturk)" at bounding box center [205, 413] width 1503 height 15
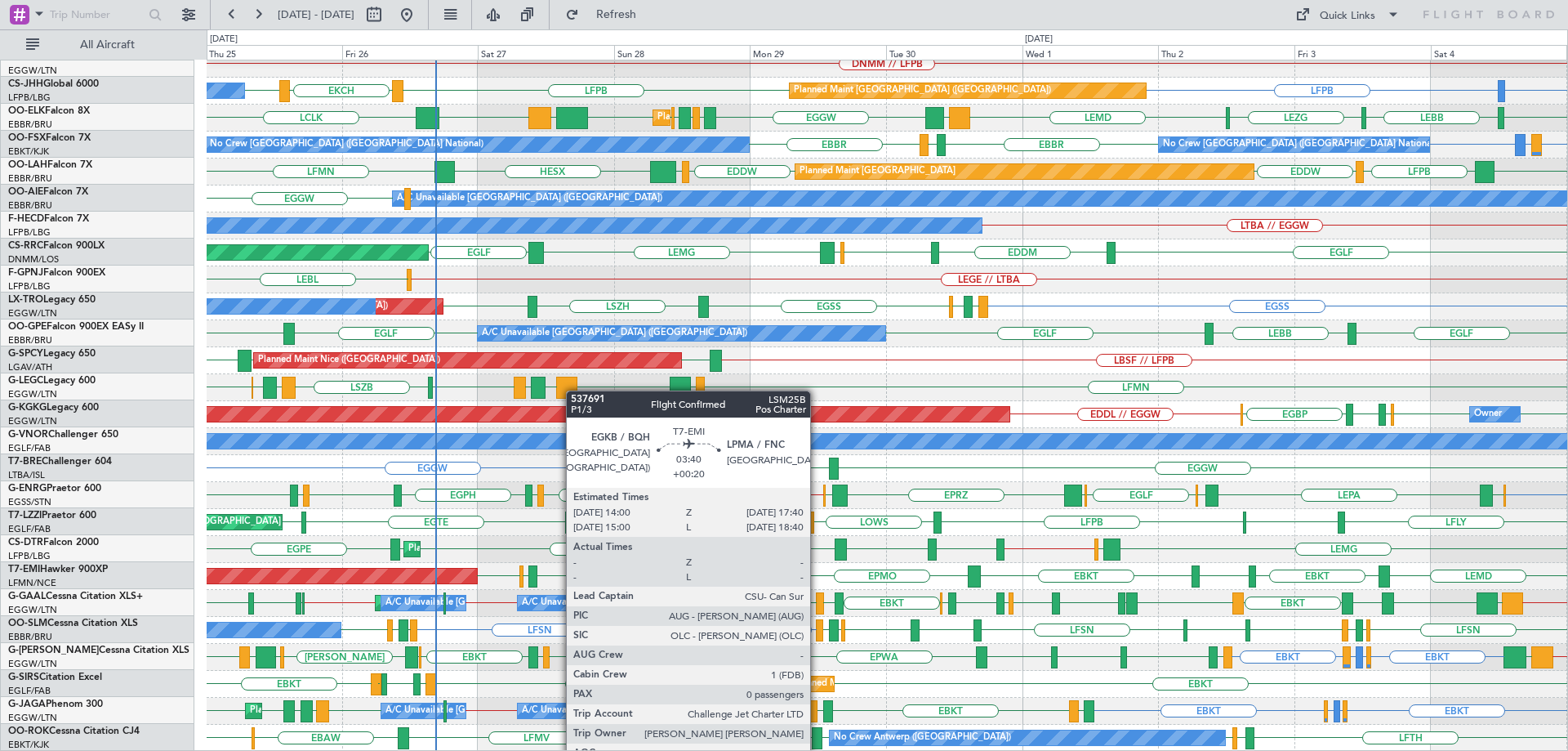
scroll to position [252, 0]
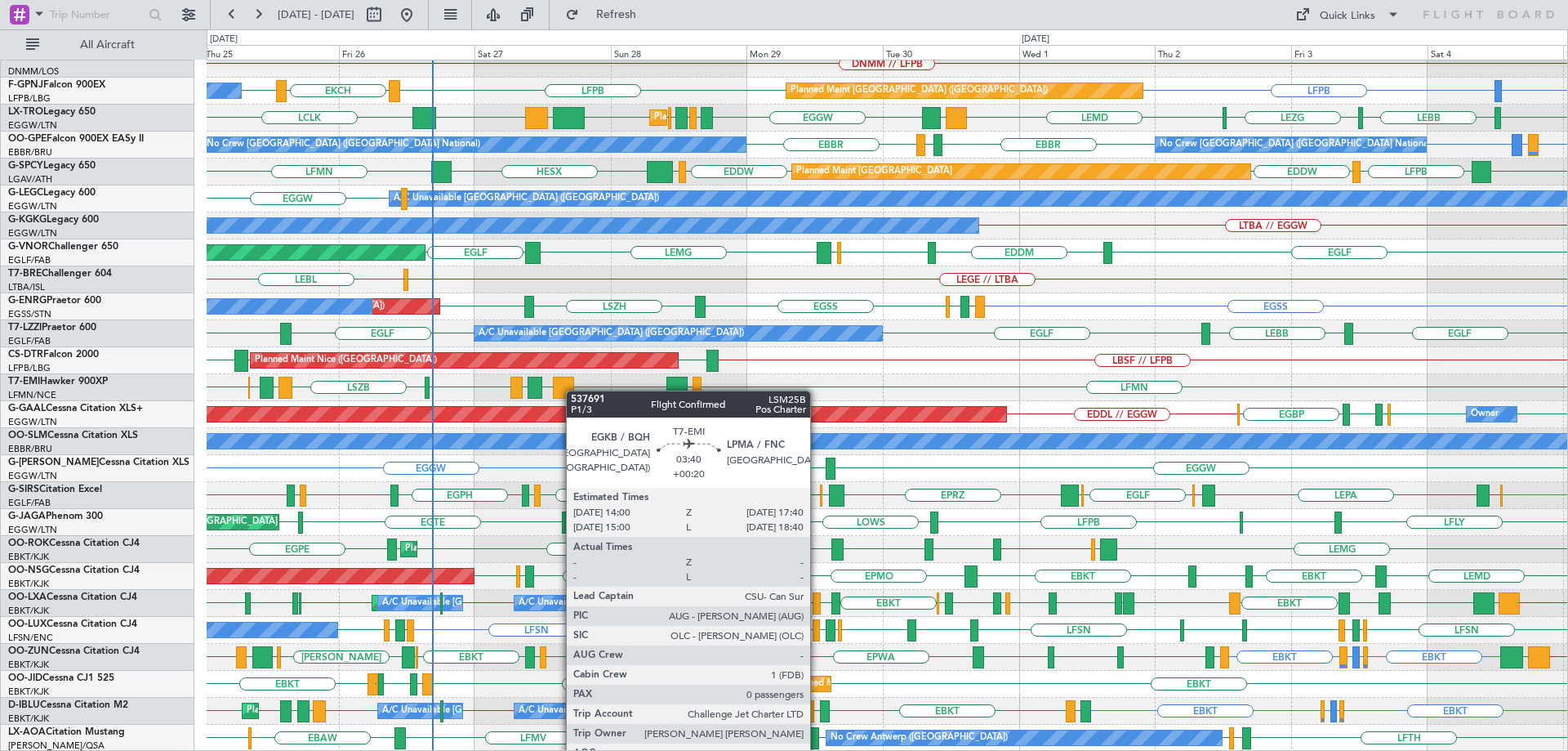
click at [571, 380] on div "Planned Maint [GEOGRAPHIC_DATA] ([GEOGRAPHIC_DATA]) No Crew No Crew No Crew LFP…" at bounding box center [887, 280] width 1361 height 944
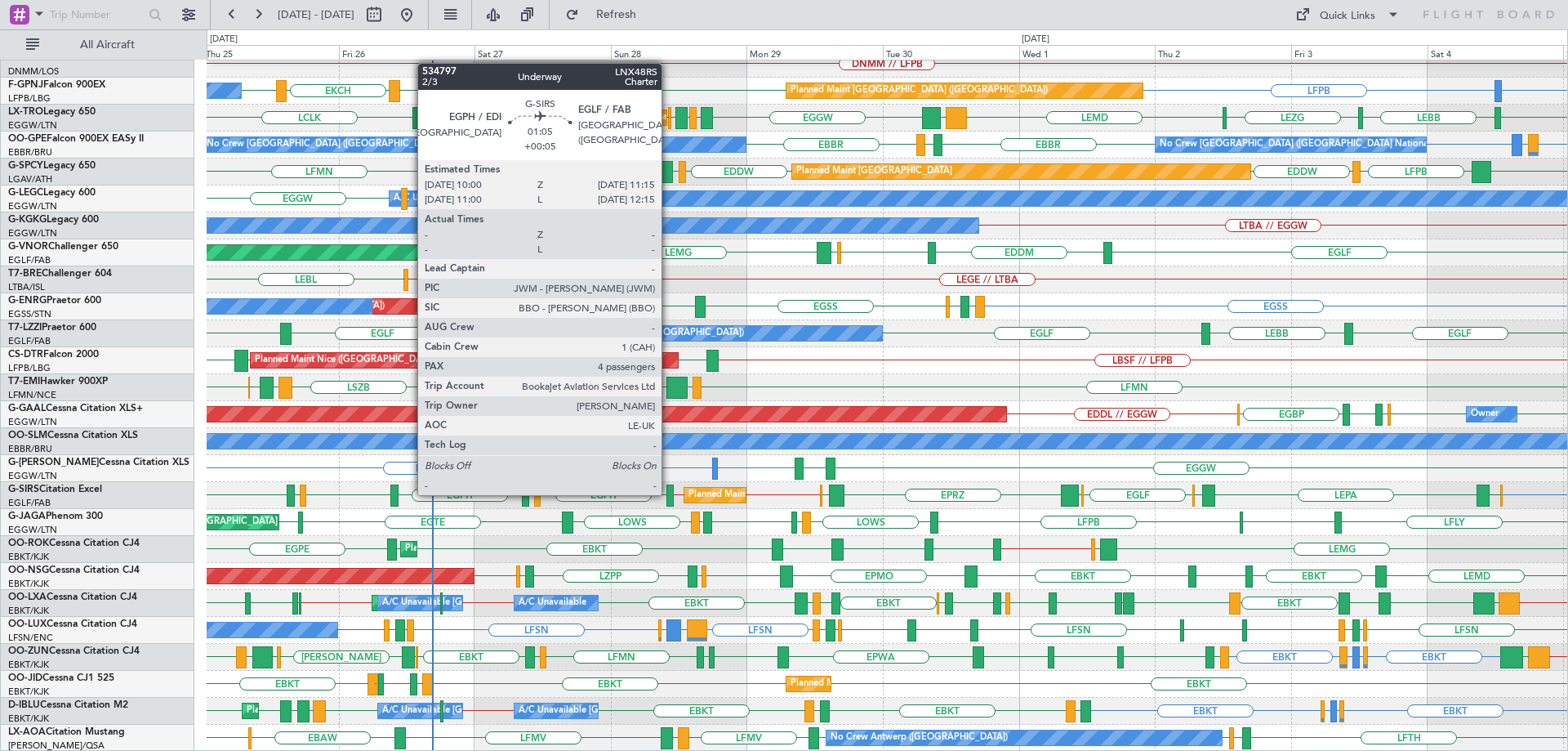
click at [669, 494] on div at bounding box center [671, 496] width 8 height 22
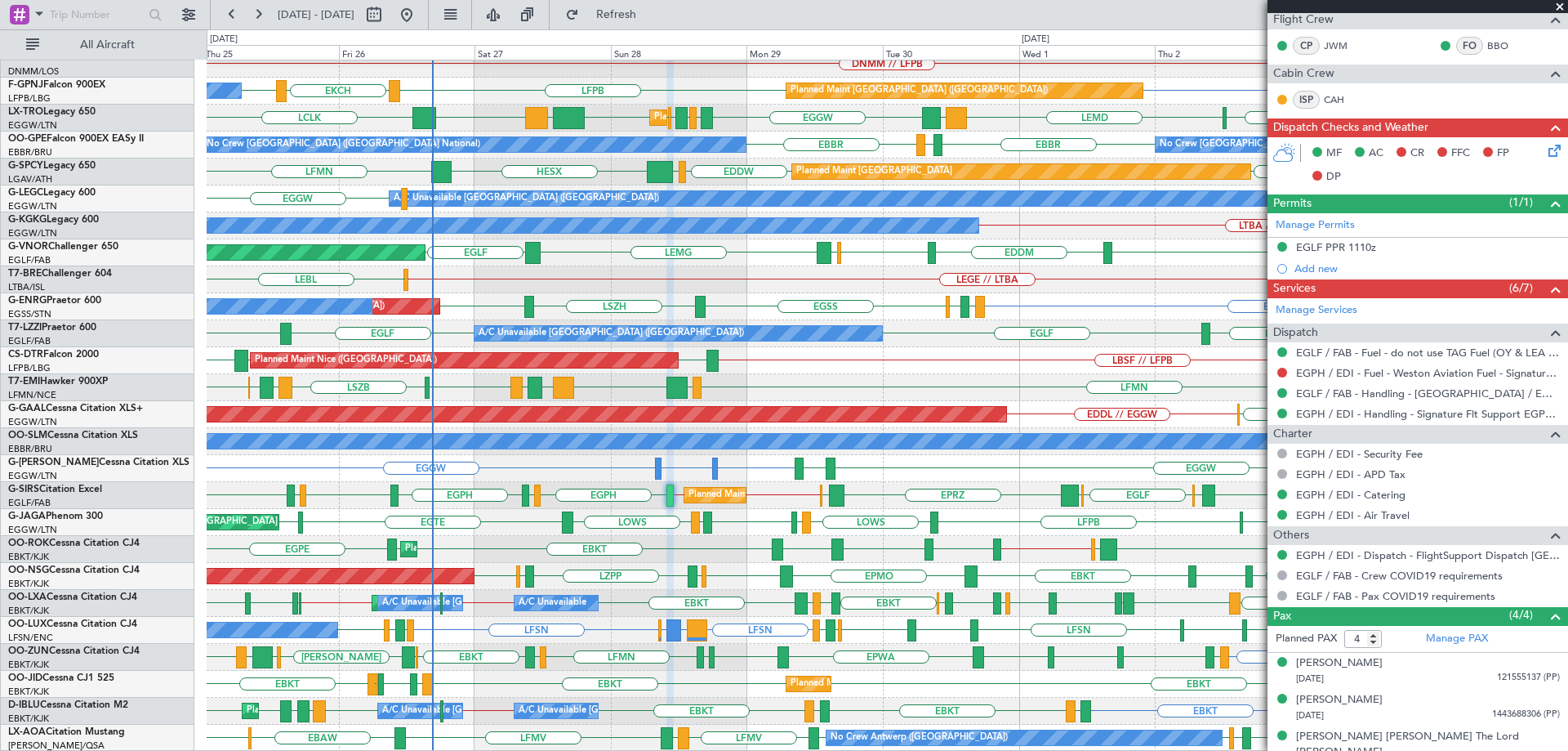
scroll to position [342, 0]
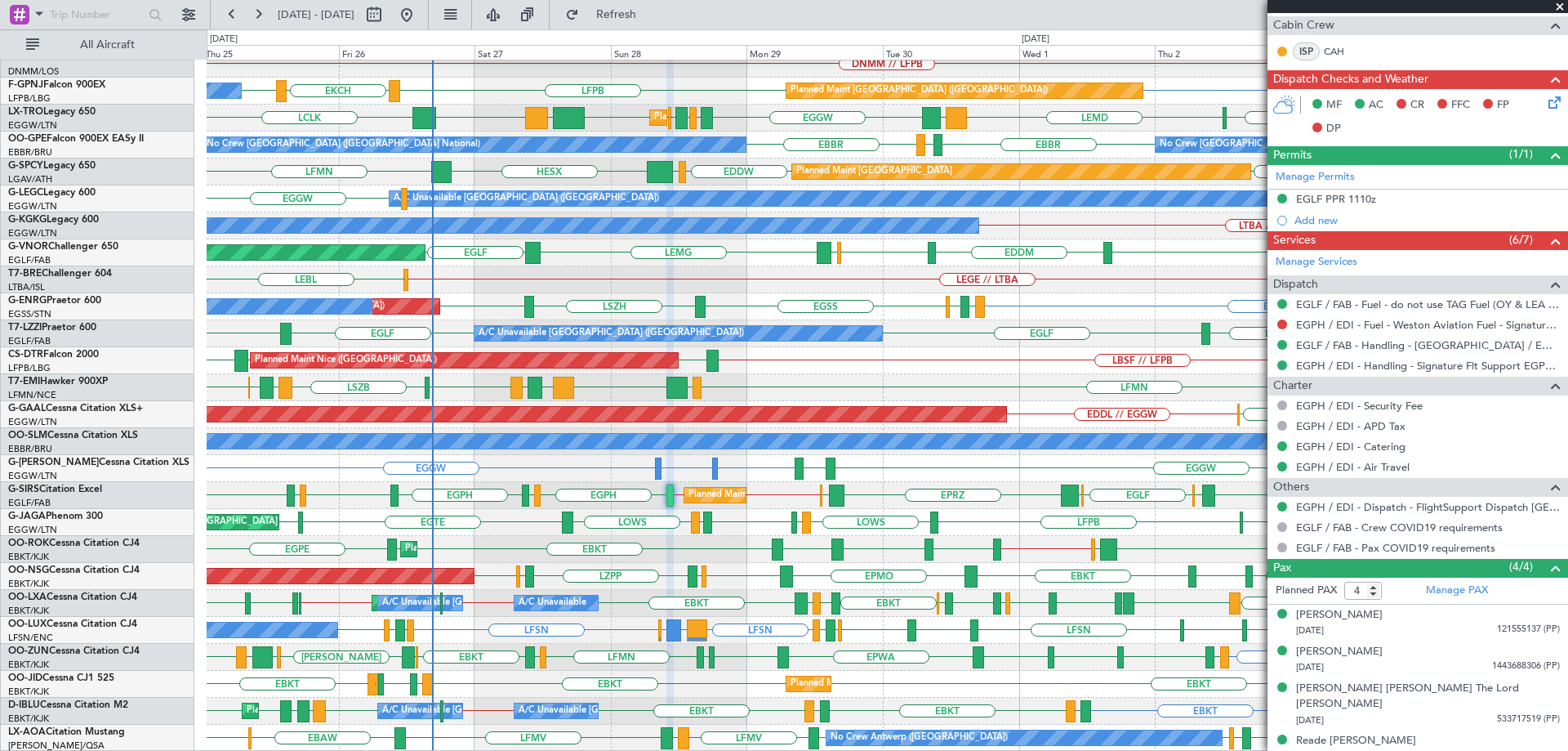
click at [1563, 4] on span at bounding box center [1560, 7] width 17 height 15
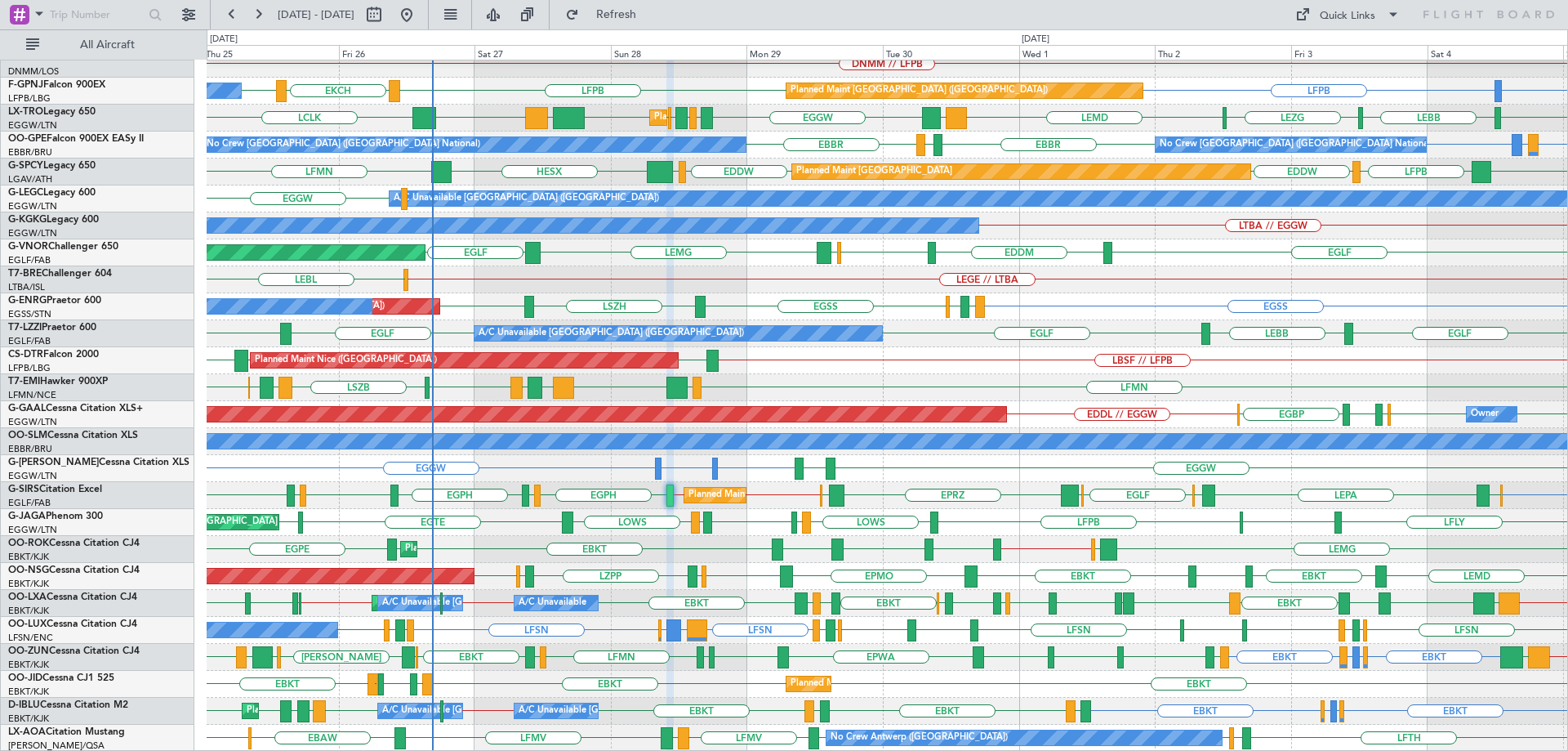
type input "0"
